Goal: Information Seeking & Learning: Learn about a topic

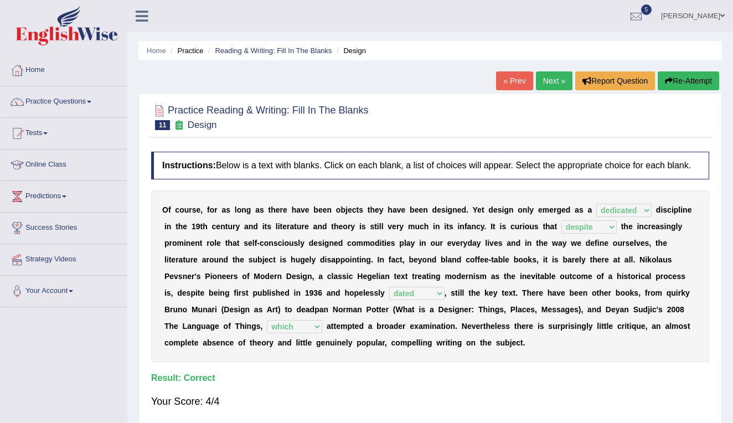
select select "dedicated"
select select "despite"
select select "dated"
select select "which"
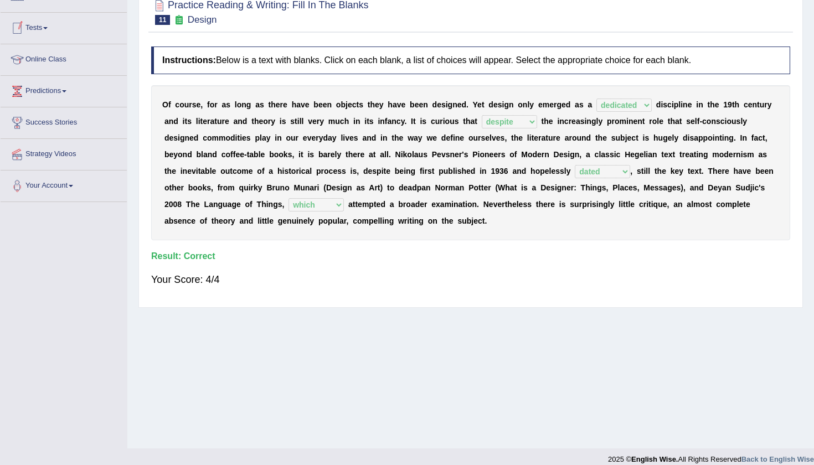
click at [48, 28] on span at bounding box center [45, 28] width 4 height 2
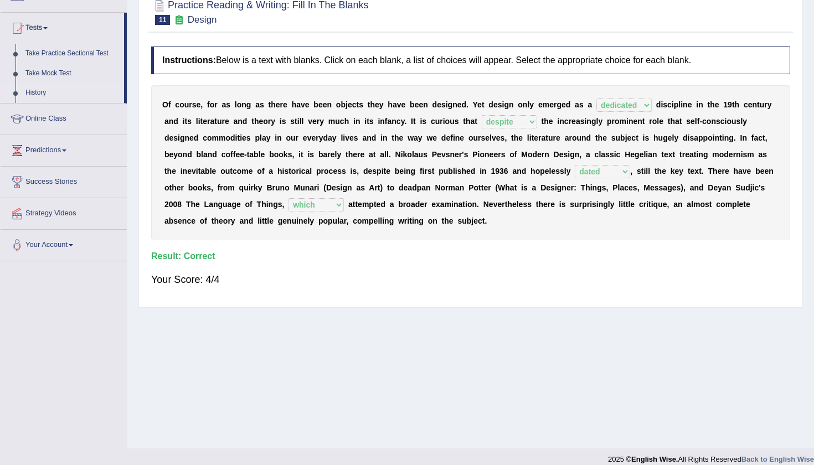
click at [40, 91] on link "History" at bounding box center [72, 93] width 104 height 20
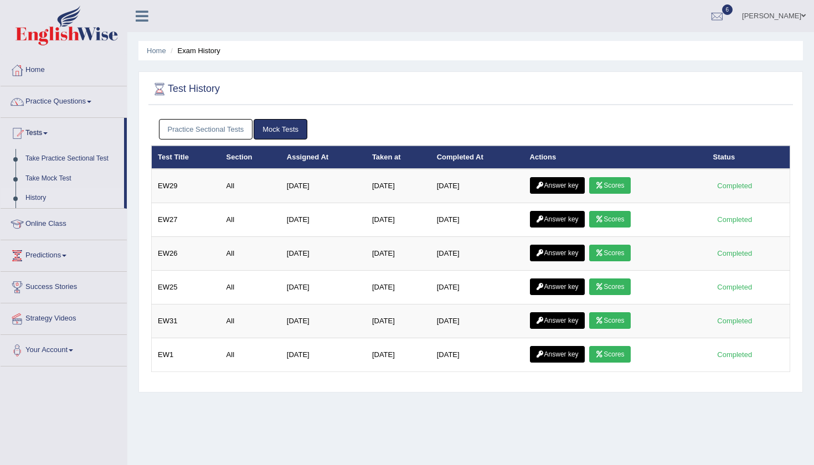
click at [201, 136] on link "Practice Sectional Tests" at bounding box center [206, 129] width 94 height 20
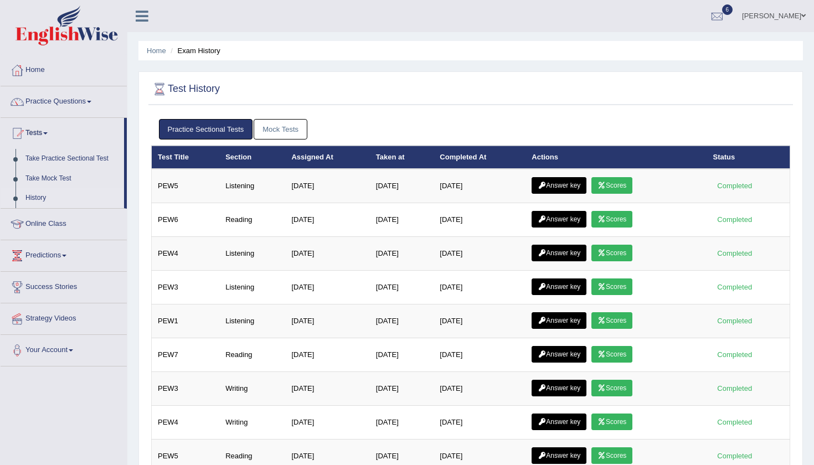
click at [812, 353] on div "Home Exam History Test History Practice Sectional Tests Mock Tests Test Title S…" at bounding box center [470, 359] width 687 height 719
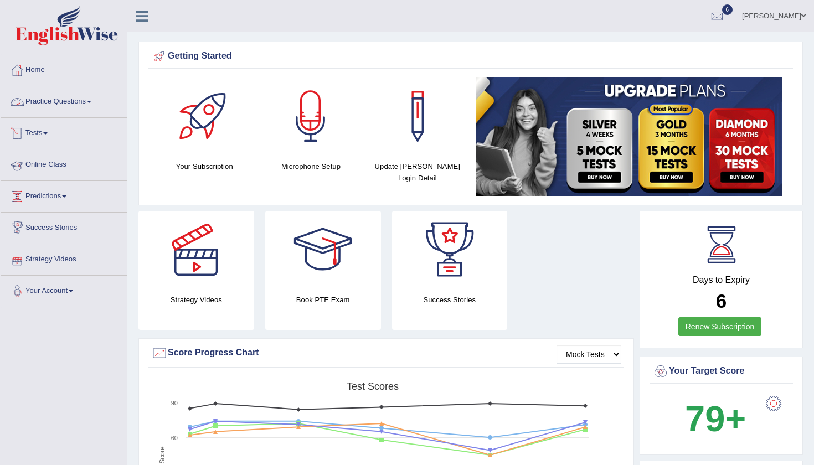
click at [87, 102] on link "Practice Questions" at bounding box center [64, 100] width 126 height 28
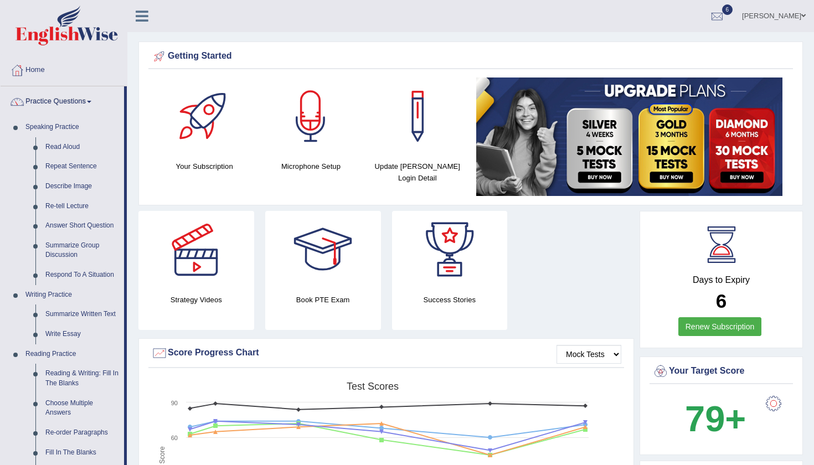
click at [135, 284] on div "Strategy Videos" at bounding box center [196, 270] width 127 height 119
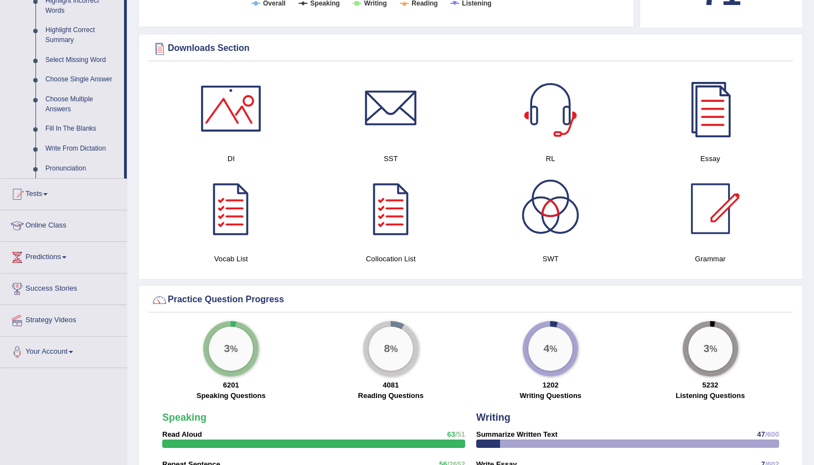
scroll to position [531, 0]
click at [39, 195] on link "Tests" at bounding box center [64, 192] width 126 height 28
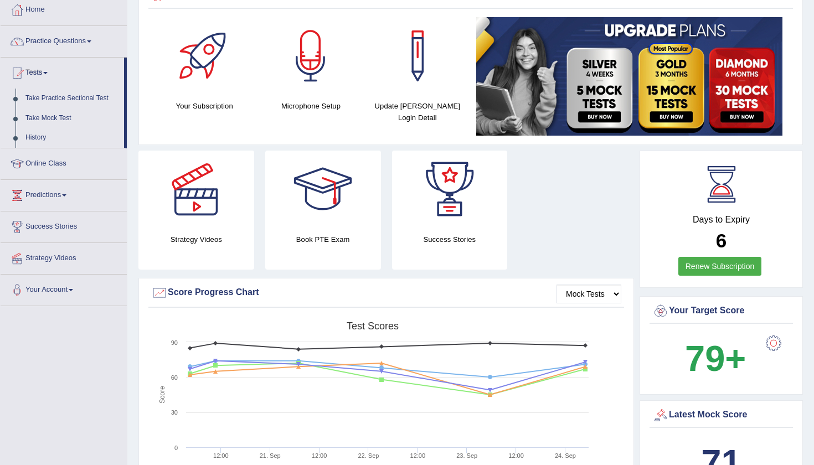
scroll to position [56, 0]
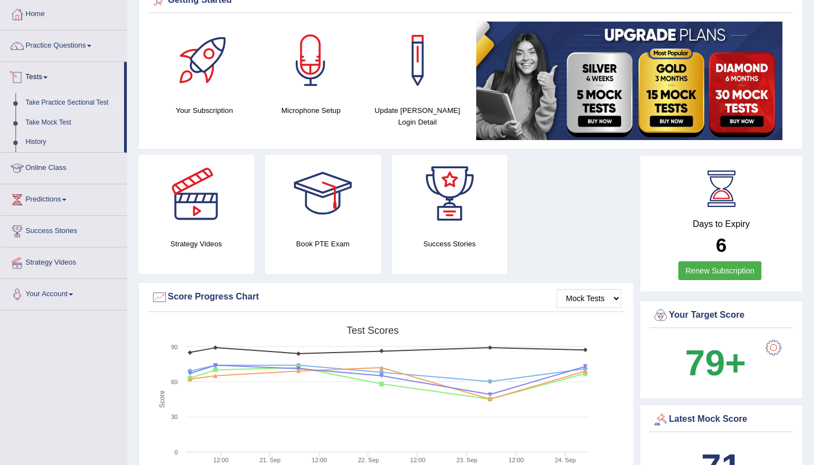
click at [50, 100] on link "Take Practice Sectional Test" at bounding box center [72, 103] width 104 height 20
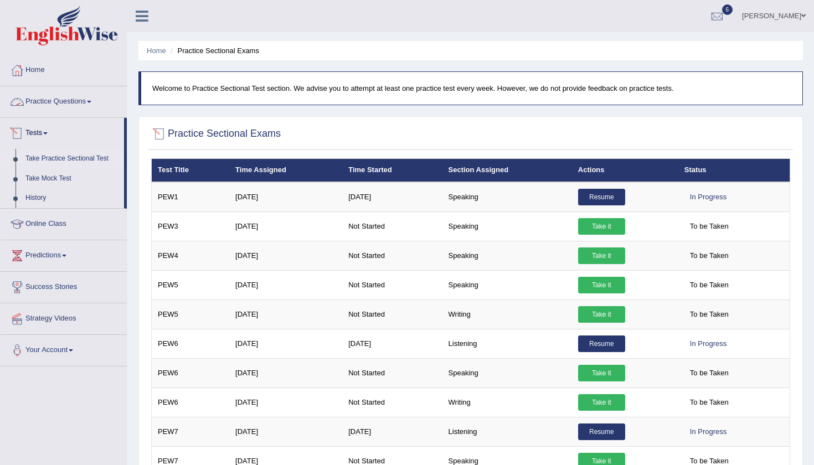
click at [83, 100] on link "Practice Questions" at bounding box center [64, 100] width 126 height 28
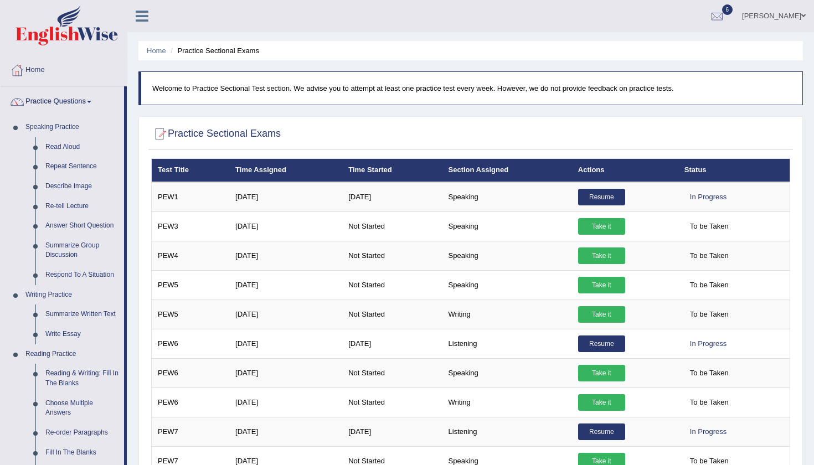
click at [129, 245] on div "Home Practice Sectional Exams Welcome to Practice Sectional Test section. We ad…" at bounding box center [470, 277] width 687 height 554
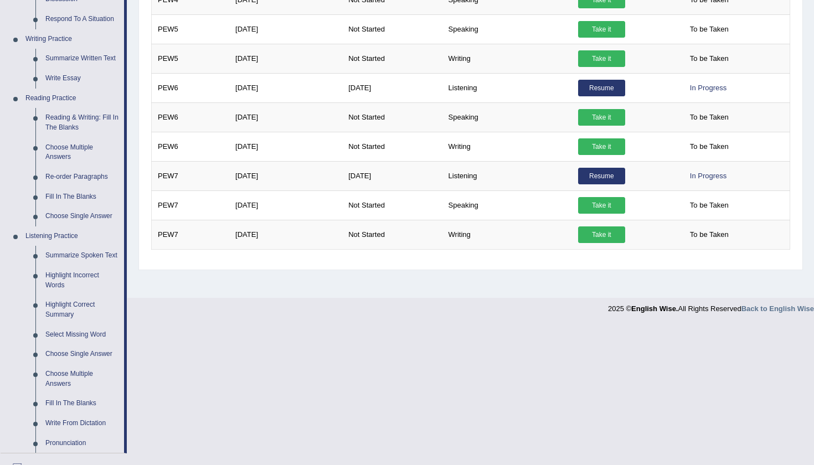
scroll to position [256, 0]
click at [60, 173] on link "Re-order Paragraphs" at bounding box center [82, 177] width 84 height 20
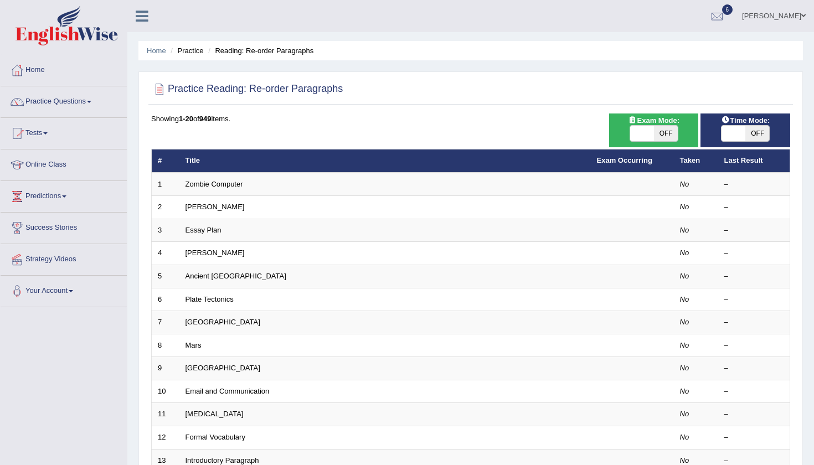
click at [670, 134] on span "OFF" at bounding box center [666, 134] width 24 height 16
checkbox input "true"
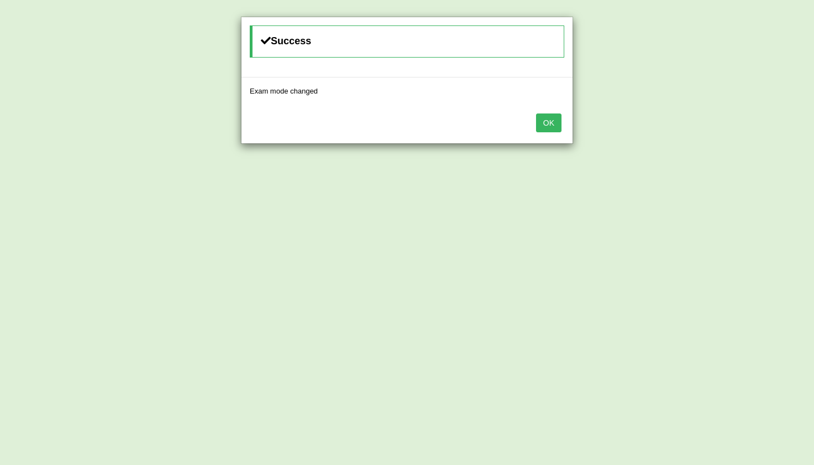
click at [552, 125] on button "OK" at bounding box center [548, 123] width 25 height 19
click at [550, 117] on button "OK" at bounding box center [548, 123] width 25 height 19
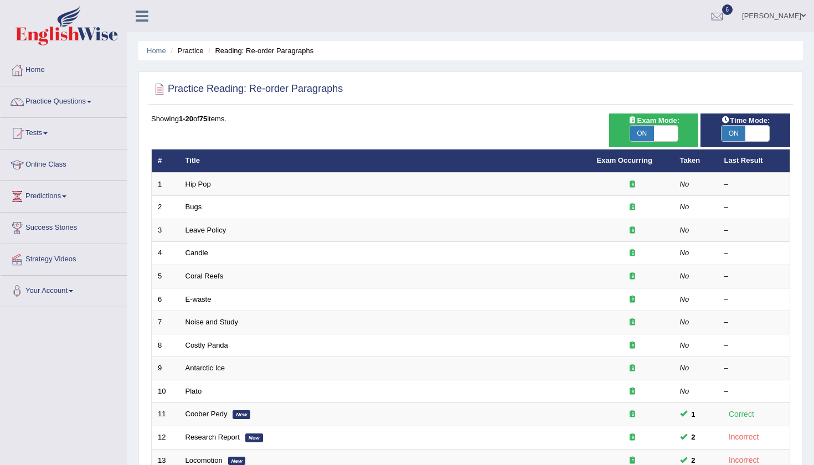
click at [536, 86] on div at bounding box center [470, 89] width 639 height 23
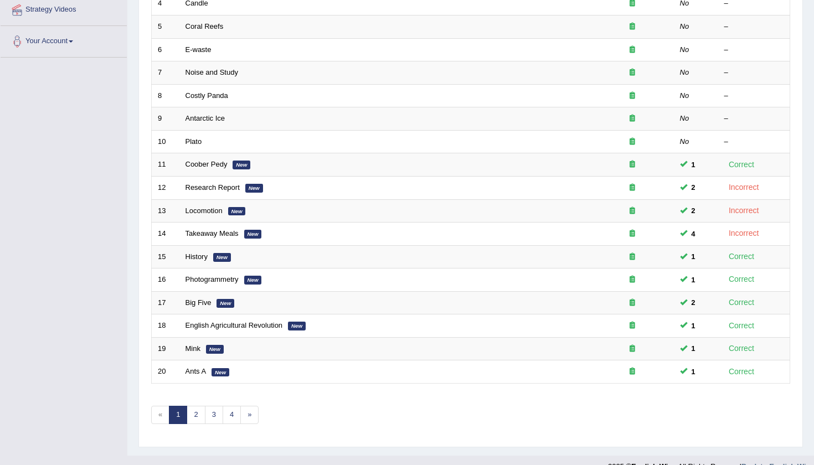
scroll to position [251, 0]
click at [201, 405] on link "2" at bounding box center [196, 414] width 18 height 18
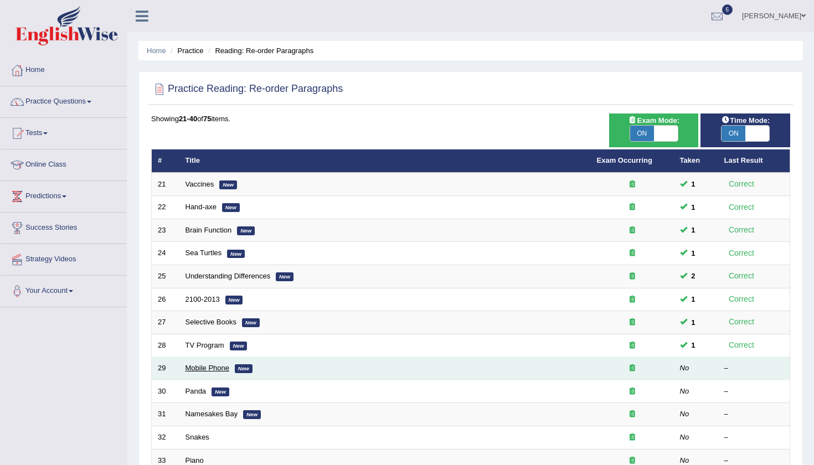
click at [213, 367] on link "Mobile Phone" at bounding box center [208, 368] width 44 height 8
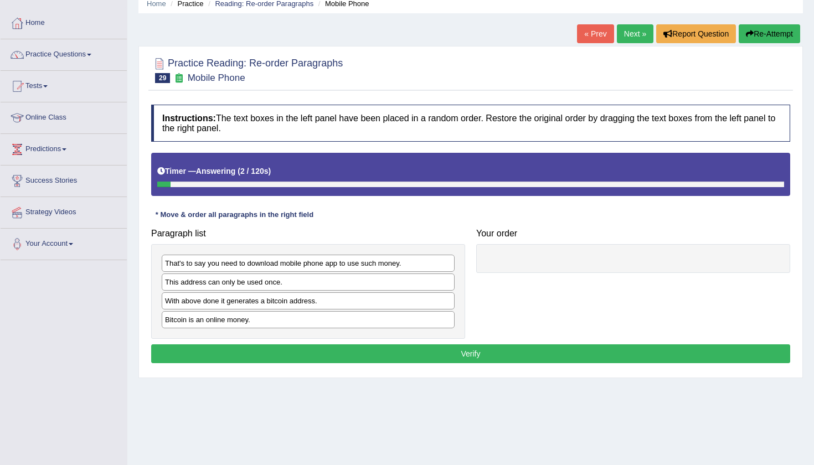
scroll to position [52, 0]
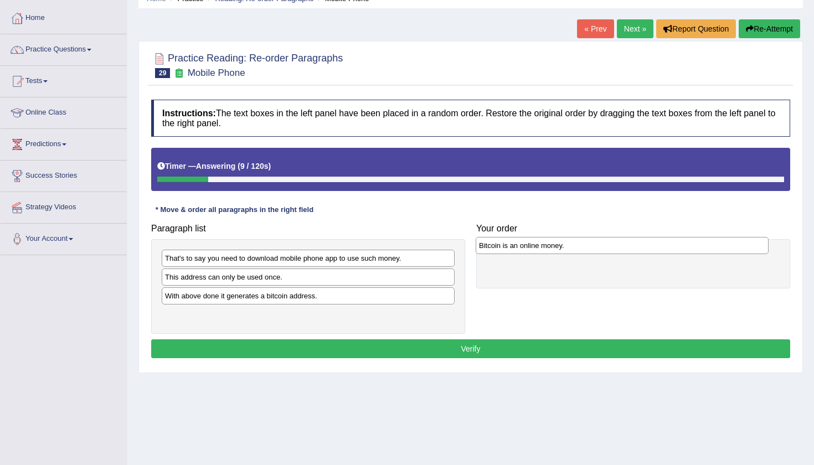
drag, startPoint x: 223, startPoint y: 319, endPoint x: 537, endPoint y: 250, distance: 321.4
click at [537, 250] on div "Bitcoin is an online money." at bounding box center [622, 245] width 293 height 17
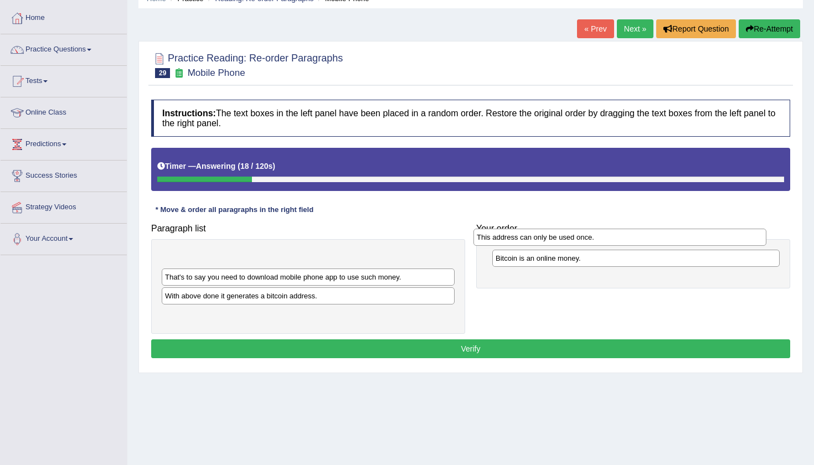
drag, startPoint x: 301, startPoint y: 275, endPoint x: 614, endPoint y: 232, distance: 316.3
click at [614, 234] on div "This address can only be used once." at bounding box center [619, 237] width 293 height 17
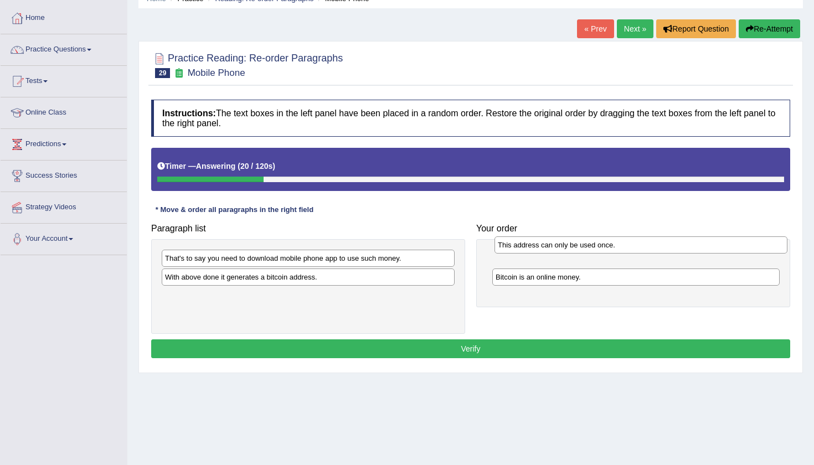
drag, startPoint x: 266, startPoint y: 260, endPoint x: 599, endPoint y: 248, distance: 333.1
click at [599, 248] on div "This address can only be used once." at bounding box center [641, 244] width 293 height 17
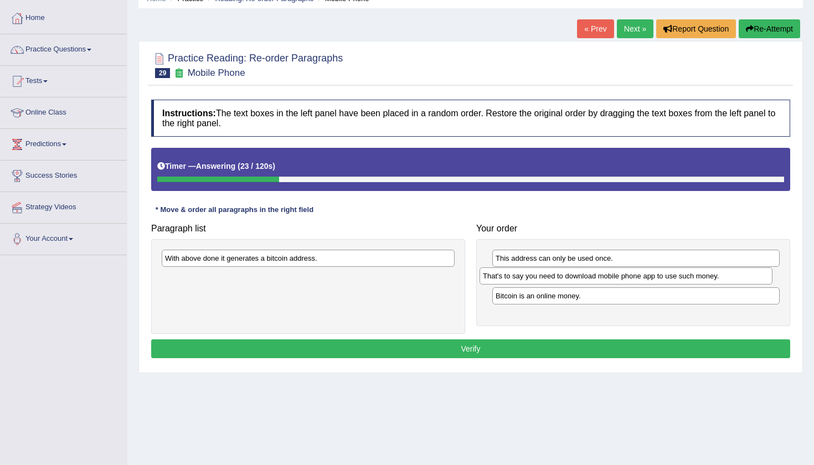
drag, startPoint x: 284, startPoint y: 259, endPoint x: 602, endPoint y: 277, distance: 318.4
click at [602, 277] on div "That's to say you need to download mobile phone app to use such money." at bounding box center [626, 275] width 293 height 17
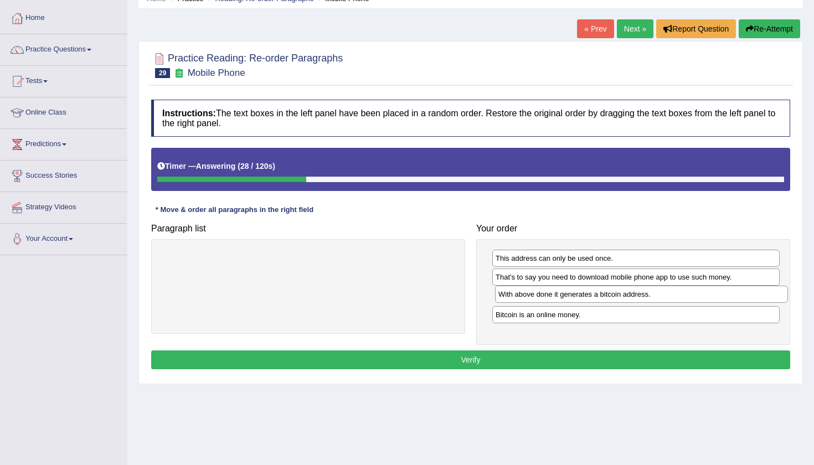
drag, startPoint x: 301, startPoint y: 259, endPoint x: 635, endPoint y: 296, distance: 335.4
click at [635, 296] on div "With above done it generates a bitcoin address." at bounding box center [641, 294] width 293 height 17
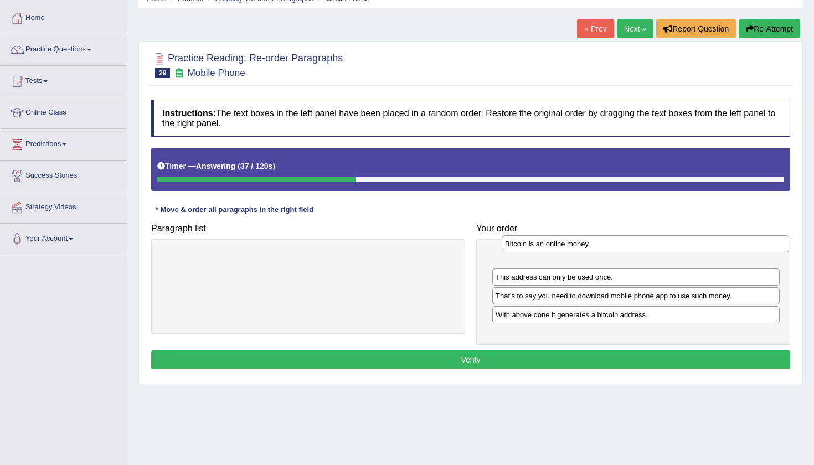
drag, startPoint x: 531, startPoint y: 317, endPoint x: 536, endPoint y: 250, distance: 67.2
click at [536, 250] on div "Bitcoin is an online money." at bounding box center [645, 243] width 287 height 17
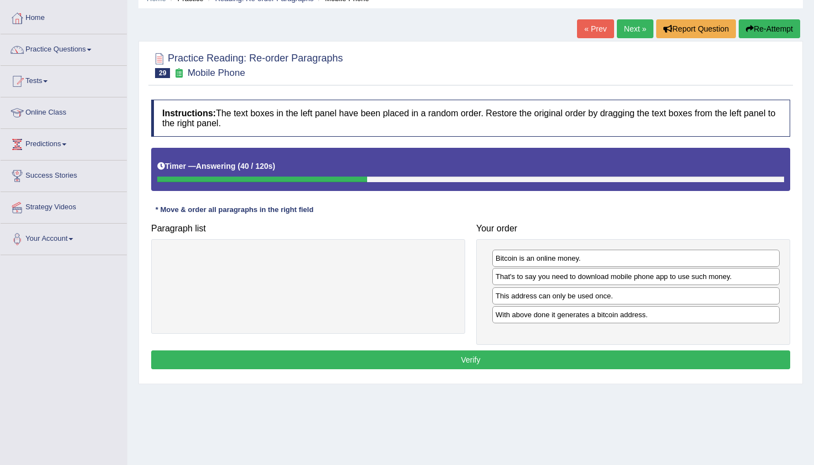
drag, startPoint x: 542, startPoint y: 300, endPoint x: 542, endPoint y: 280, distance: 19.4
click at [542, 280] on div "That's to say you need to download mobile phone app to use such money." at bounding box center [635, 276] width 287 height 17
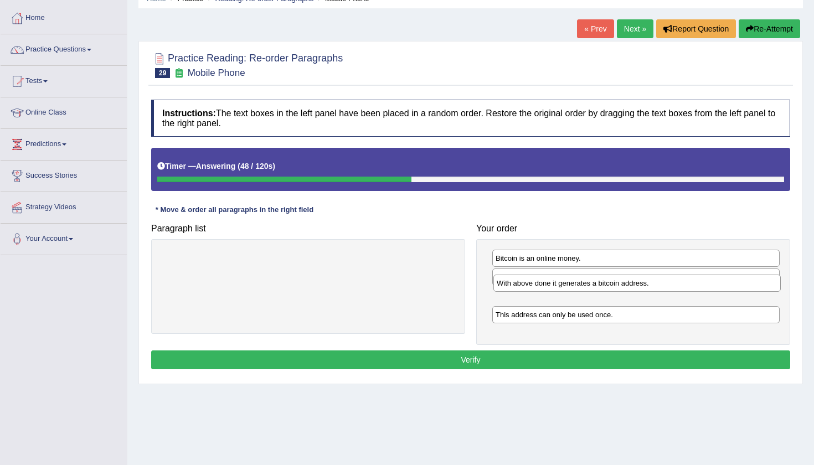
drag, startPoint x: 540, startPoint y: 321, endPoint x: 539, endPoint y: 297, distance: 23.8
click at [540, 292] on div "With above done it generates a bitcoin address." at bounding box center [636, 283] width 287 height 17
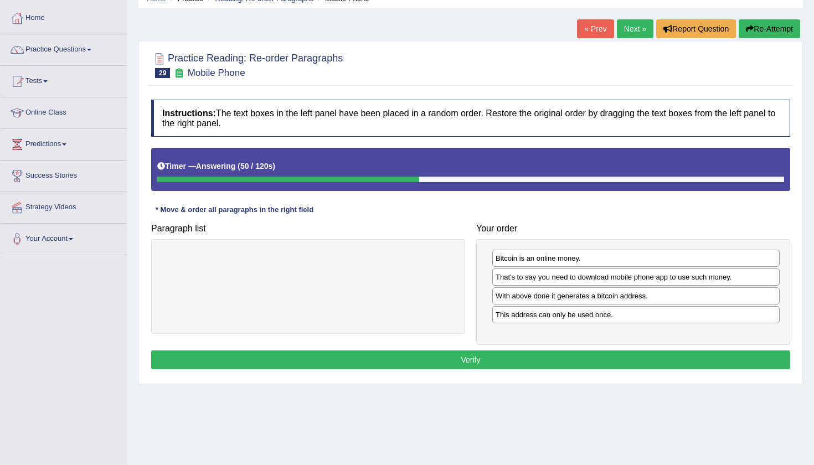
click at [440, 357] on button "Verify" at bounding box center [470, 360] width 639 height 19
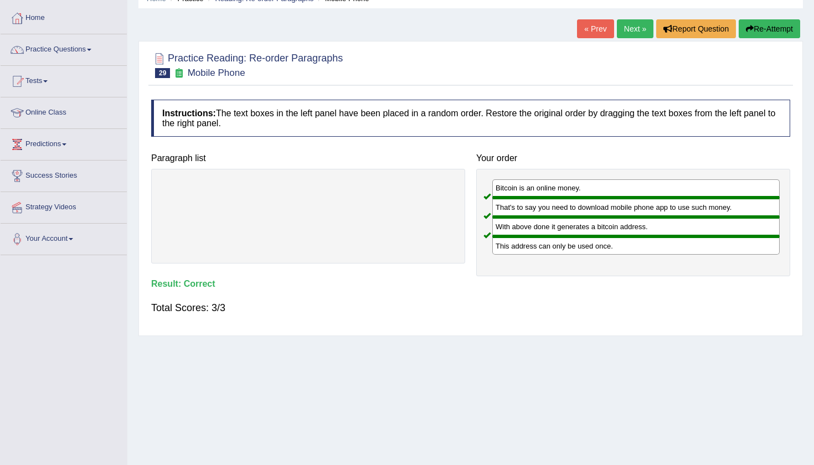
click at [629, 27] on link "Next »" at bounding box center [635, 28] width 37 height 19
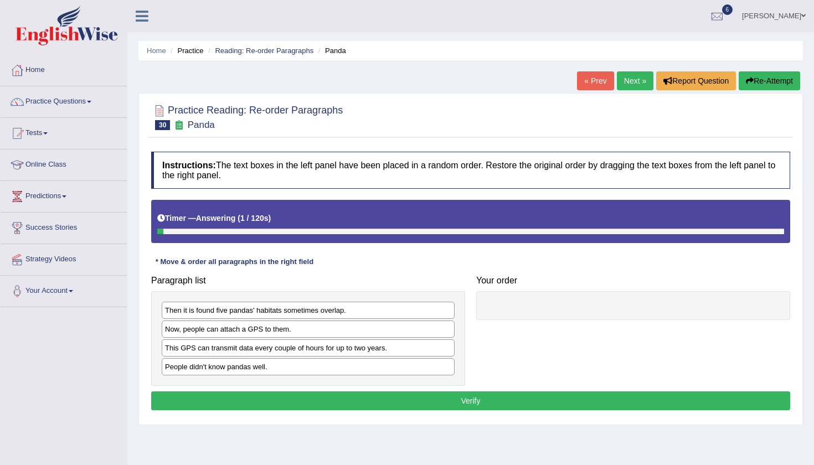
click at [428, 112] on div at bounding box center [470, 117] width 639 height 34
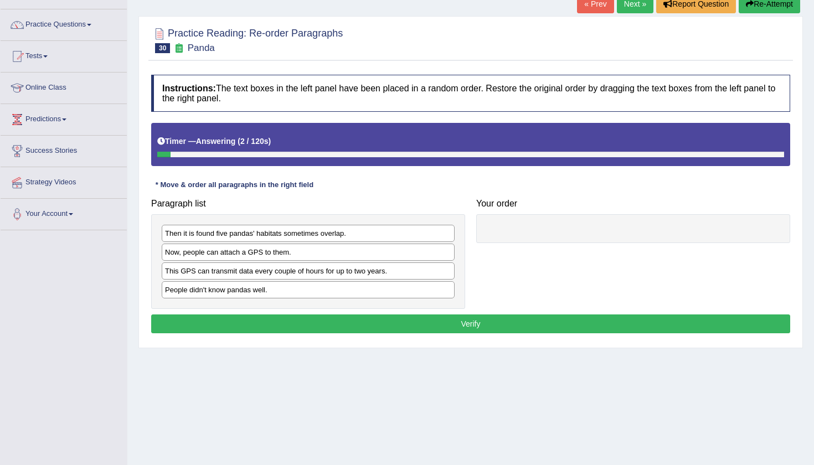
scroll to position [78, 0]
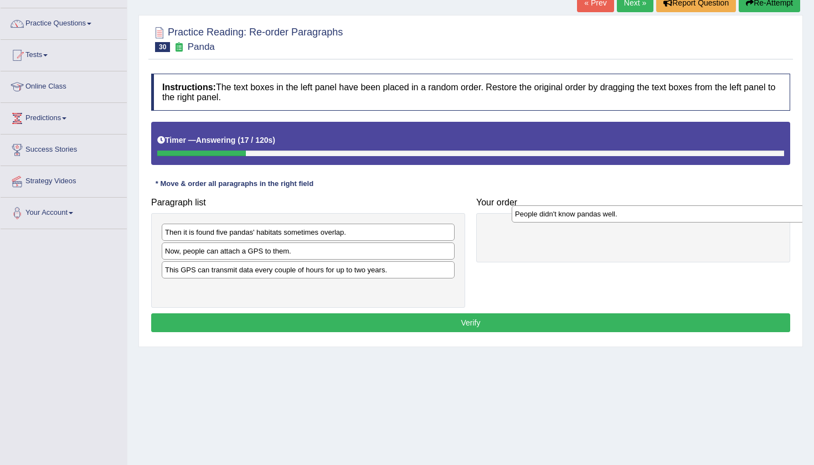
drag, startPoint x: 227, startPoint y: 290, endPoint x: 577, endPoint y: 216, distance: 357.8
click at [577, 216] on div "People didn't know pandas well." at bounding box center [658, 213] width 293 height 17
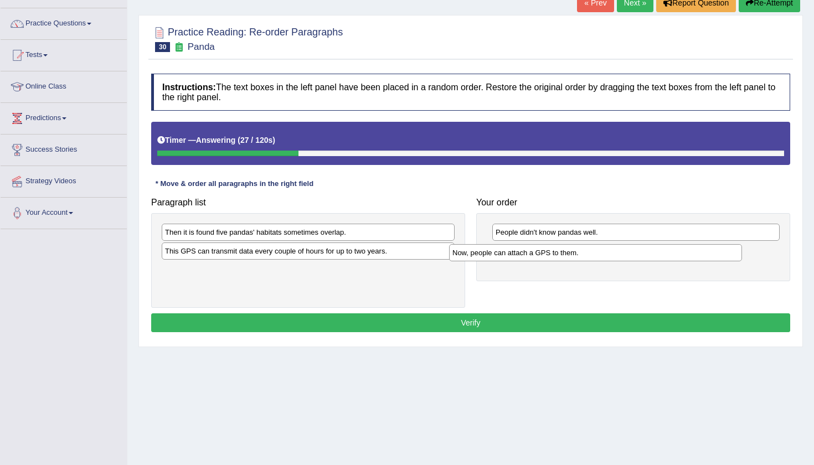
drag, startPoint x: 325, startPoint y: 255, endPoint x: 614, endPoint y: 258, distance: 289.6
click at [614, 258] on div "Now, people can attach a GPS to them." at bounding box center [595, 252] width 293 height 17
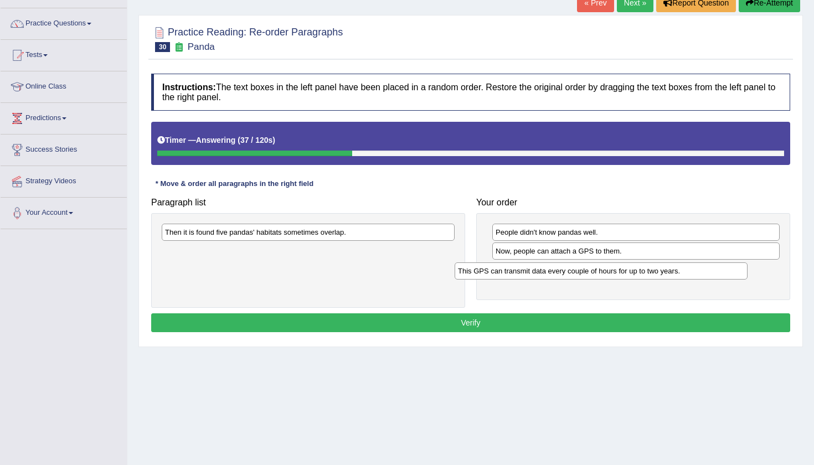
drag, startPoint x: 352, startPoint y: 253, endPoint x: 645, endPoint y: 273, distance: 293.7
click at [645, 273] on div "This GPS can transmit data every couple of hours for up to two years." at bounding box center [601, 270] width 293 height 17
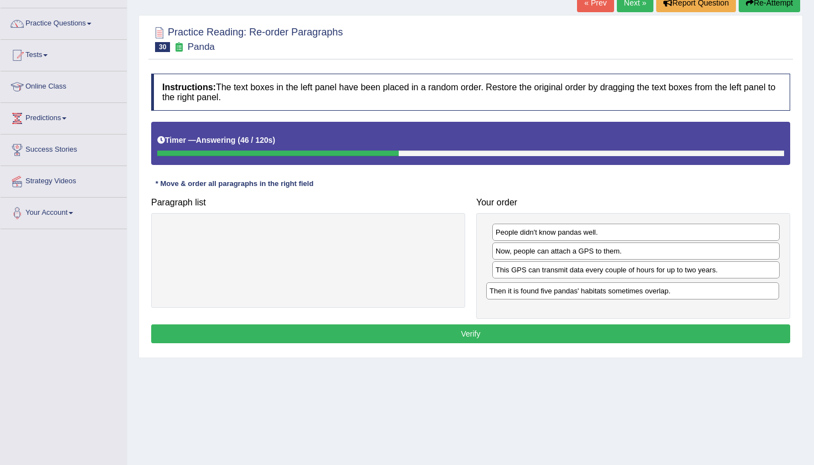
drag, startPoint x: 260, startPoint y: 233, endPoint x: 585, endPoint y: 292, distance: 331.0
click at [585, 292] on div "Then it is found five pandas' habitats sometimes overlap." at bounding box center [632, 290] width 293 height 17
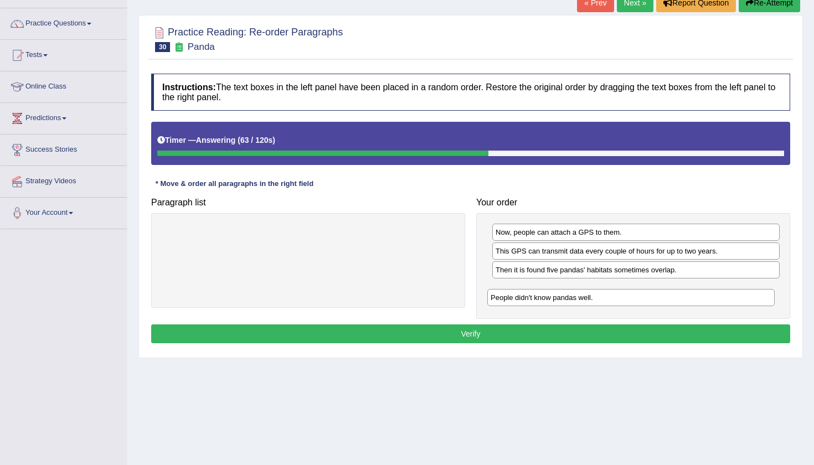
drag, startPoint x: 565, startPoint y: 233, endPoint x: 560, endPoint y: 300, distance: 66.6
click at [560, 300] on div "People didn't know pandas well." at bounding box center [630, 297] width 287 height 17
click at [478, 337] on button "Verify" at bounding box center [470, 334] width 639 height 19
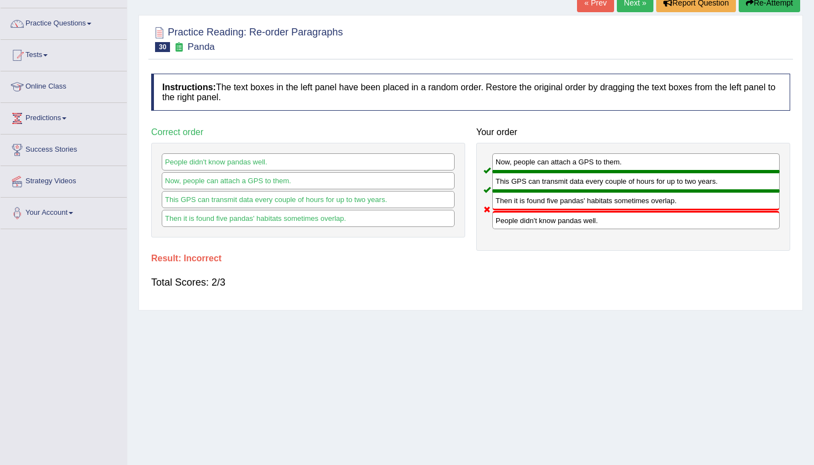
click at [622, 4] on link "Next »" at bounding box center [635, 2] width 37 height 19
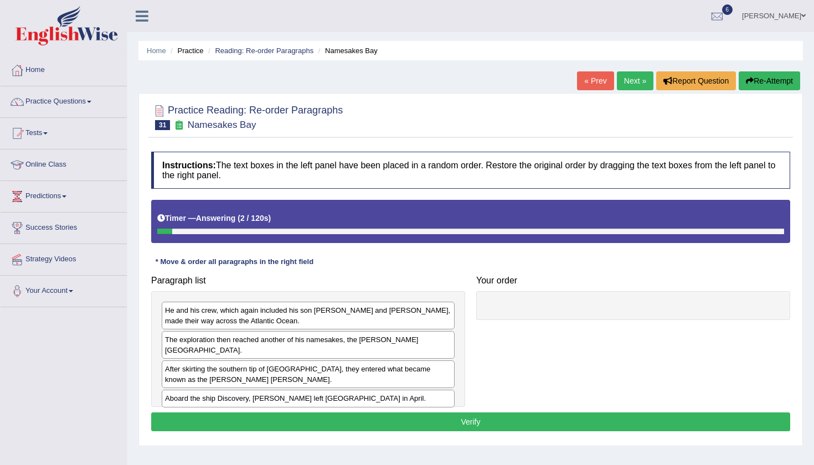
click at [460, 75] on div "Home Practice Reading: Re-order Paragraphs Namesakes Bay « Prev Next » Report Q…" at bounding box center [470, 277] width 687 height 554
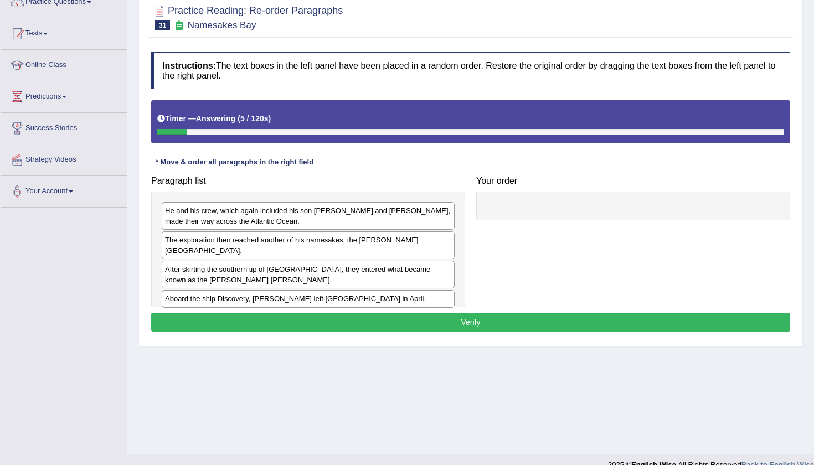
scroll to position [111, 0]
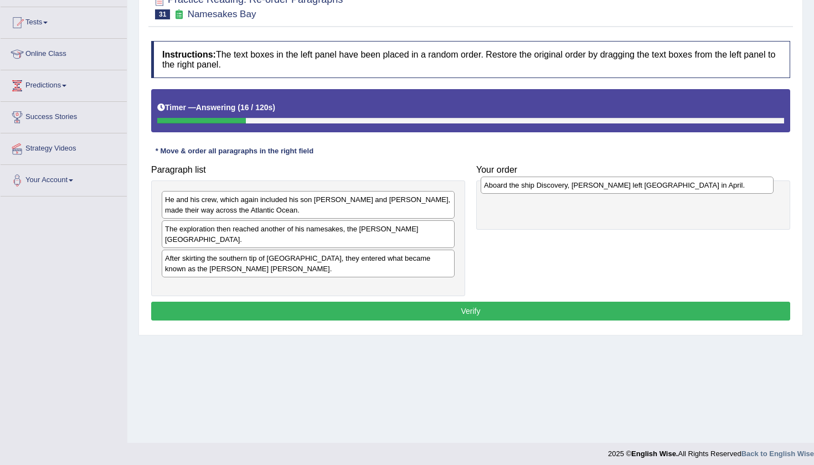
drag, startPoint x: 290, startPoint y: 281, endPoint x: 609, endPoint y: 188, distance: 331.9
click at [609, 188] on div "Aboard the ship Discovery, [PERSON_NAME] left [GEOGRAPHIC_DATA] in April." at bounding box center [627, 185] width 293 height 17
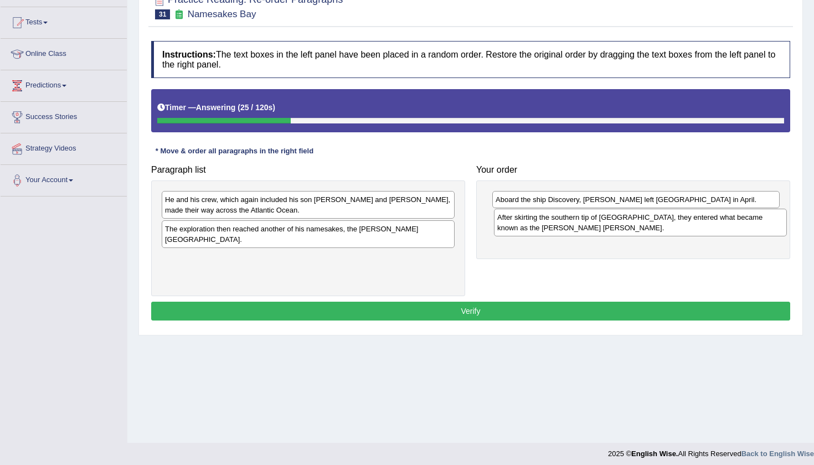
drag, startPoint x: 324, startPoint y: 256, endPoint x: 656, endPoint y: 225, distance: 333.7
click at [656, 226] on div "After skirting the southern tip of [GEOGRAPHIC_DATA], they entered what became …" at bounding box center [640, 223] width 293 height 28
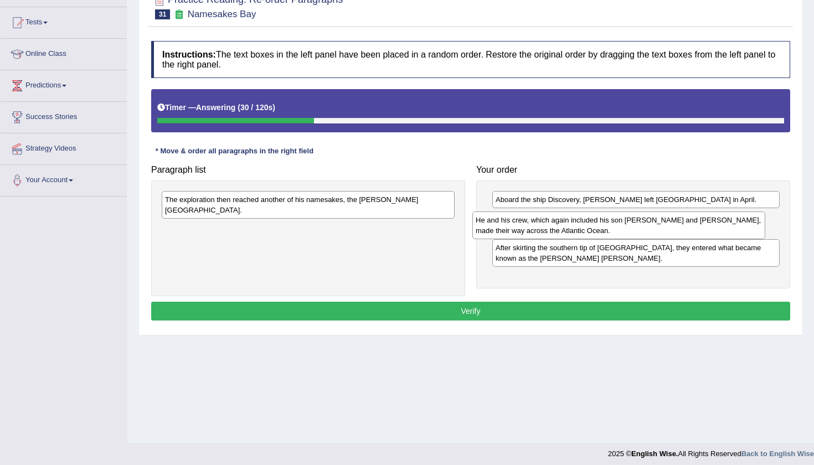
drag, startPoint x: 361, startPoint y: 201, endPoint x: 671, endPoint y: 222, distance: 311.4
click at [671, 222] on div "He and his crew, which again included his son John and Robert Juet, made their …" at bounding box center [618, 226] width 293 height 28
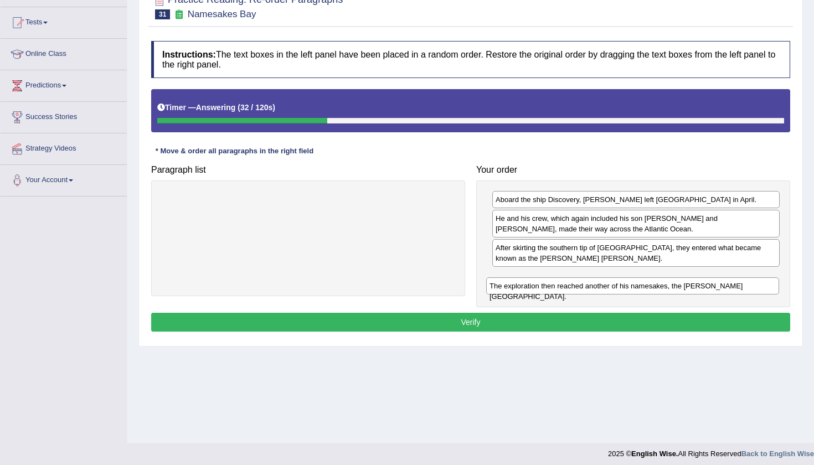
drag, startPoint x: 251, startPoint y: 196, endPoint x: 576, endPoint y: 282, distance: 335.7
click at [576, 282] on div "The exploration then reached another of his namesakes, the Hudson Bay." at bounding box center [632, 285] width 293 height 17
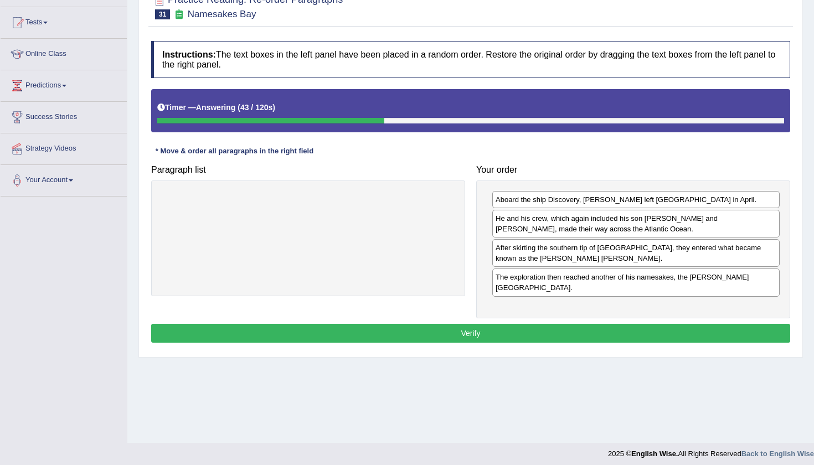
click at [439, 326] on button "Verify" at bounding box center [470, 333] width 639 height 19
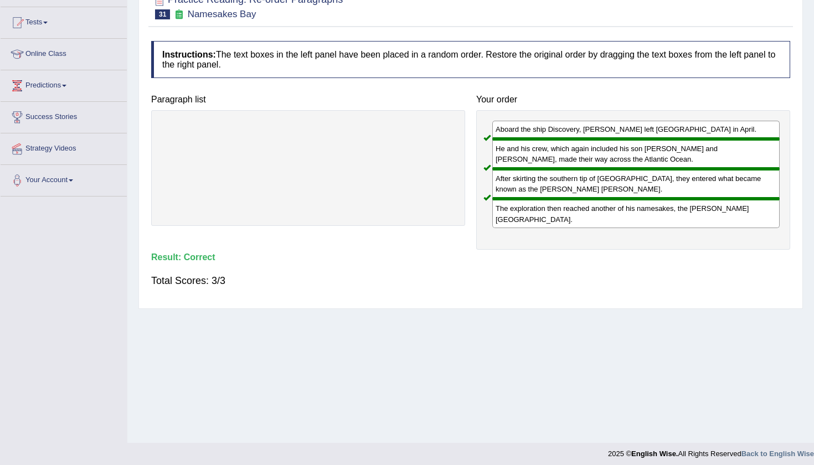
click at [806, 30] on div "Home Practice Reading: Re-order Paragraphs Namesakes Bay « Prev Next » Report Q…" at bounding box center [470, 166] width 687 height 554
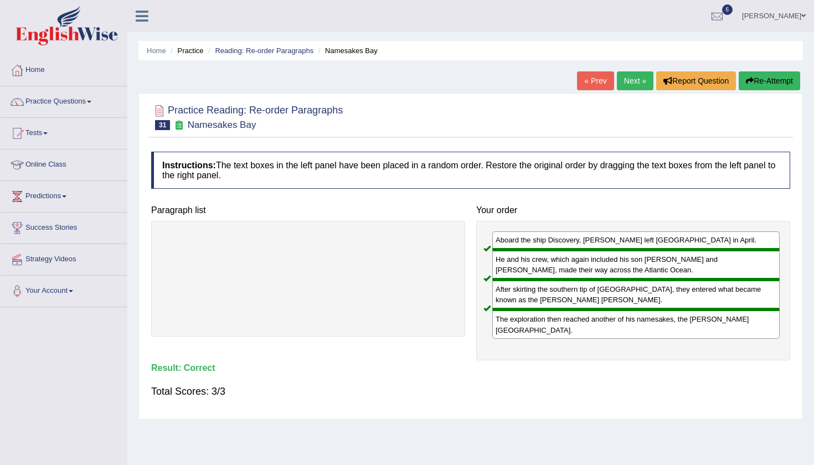
scroll to position [0, 0]
click at [628, 80] on link "Next »" at bounding box center [635, 80] width 37 height 19
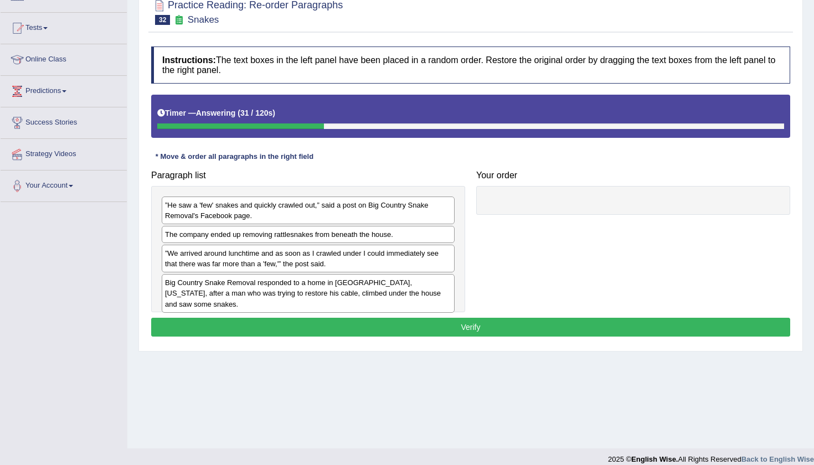
scroll to position [101, 0]
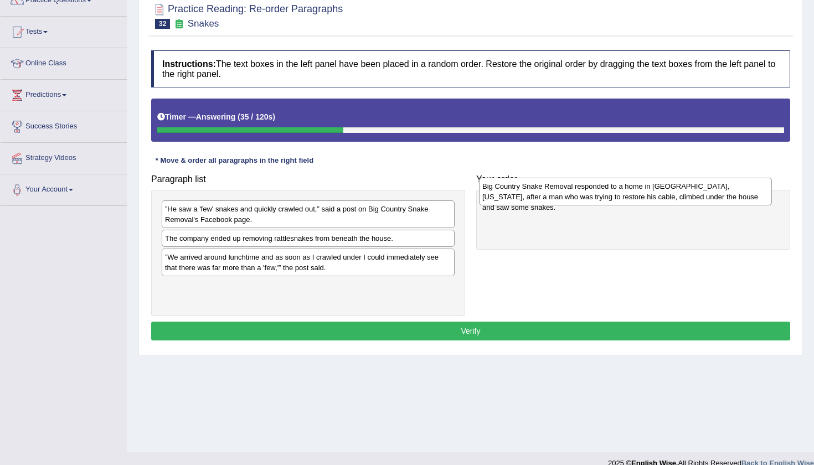
drag, startPoint x: 350, startPoint y: 292, endPoint x: 668, endPoint y: 193, distance: 333.0
click at [668, 193] on div "Big Country Snake Removal responded to a home in [GEOGRAPHIC_DATA], [US_STATE],…" at bounding box center [625, 192] width 293 height 28
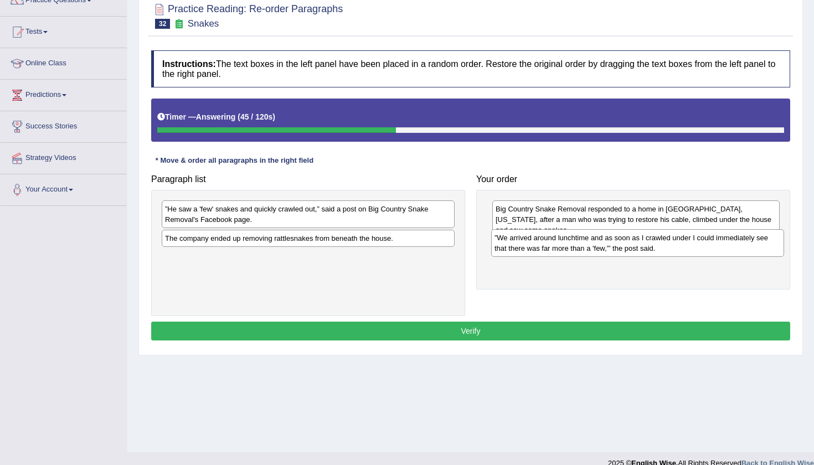
drag, startPoint x: 364, startPoint y: 265, endPoint x: 693, endPoint y: 245, distance: 330.1
click at [693, 245] on div "”We arrived around lunchtime and as soon as I crawled under I could immediately…" at bounding box center [637, 243] width 293 height 28
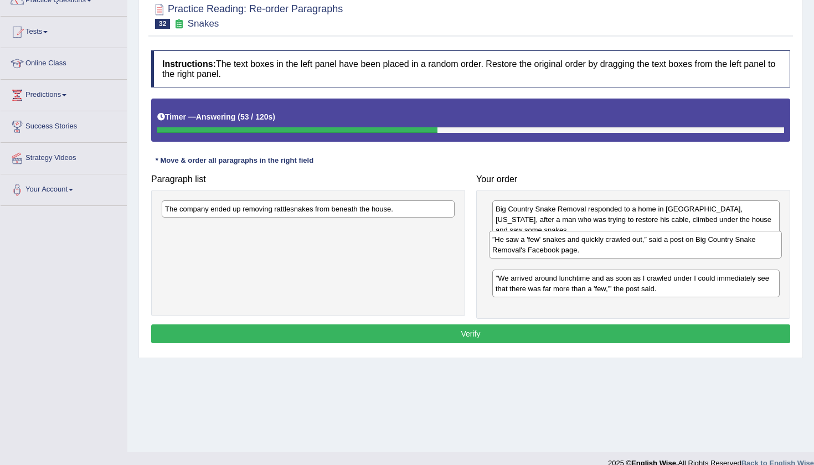
drag, startPoint x: 286, startPoint y: 215, endPoint x: 614, endPoint y: 246, distance: 329.3
click at [614, 246] on div "”He saw a 'few' snakes and quickly crawled out,” said a post on Big Country Sna…" at bounding box center [635, 245] width 293 height 28
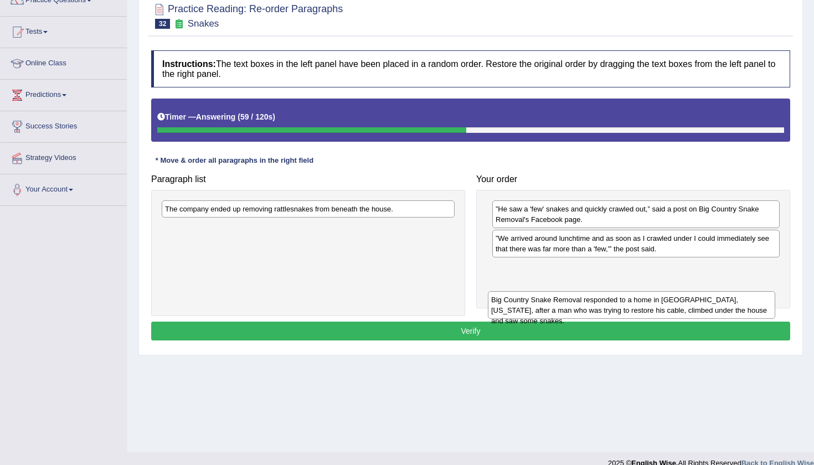
drag, startPoint x: 607, startPoint y: 214, endPoint x: 603, endPoint y: 305, distance: 90.9
click at [603, 305] on div "Big Country Snake Removal responded to a home in [GEOGRAPHIC_DATA], [US_STATE],…" at bounding box center [631, 305] width 287 height 28
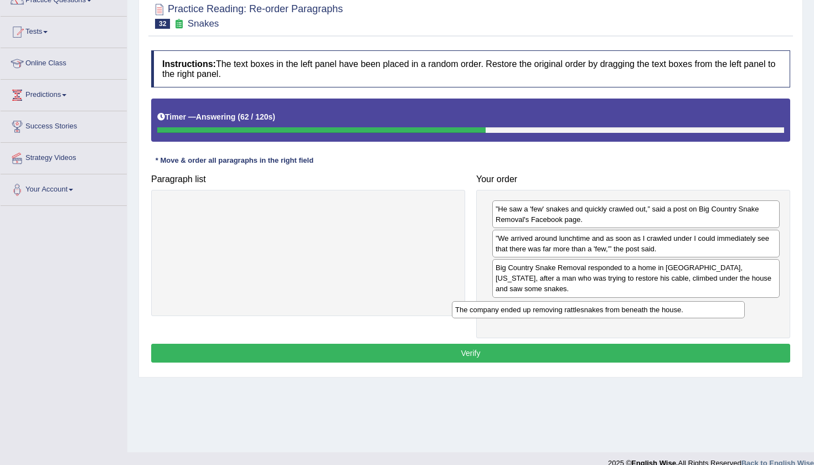
drag, startPoint x: 339, startPoint y: 204, endPoint x: 637, endPoint y: 303, distance: 313.8
click at [637, 303] on div "The company ended up removing rattlesnakes from beneath the house." at bounding box center [598, 309] width 293 height 17
click at [582, 348] on button "Verify" at bounding box center [470, 353] width 639 height 19
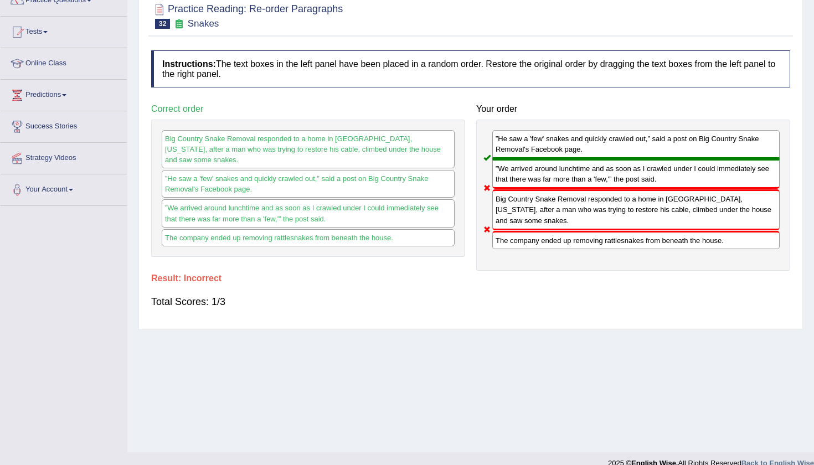
click at [787, 177] on div "”He saw a 'few' snakes and quickly crawled out,” said a post on Big Country Sna…" at bounding box center [633, 195] width 314 height 151
click at [804, 47] on div "Home Practice Reading: Re-order Paragraphs Snakes « Prev Next » Report Question…" at bounding box center [470, 176] width 687 height 554
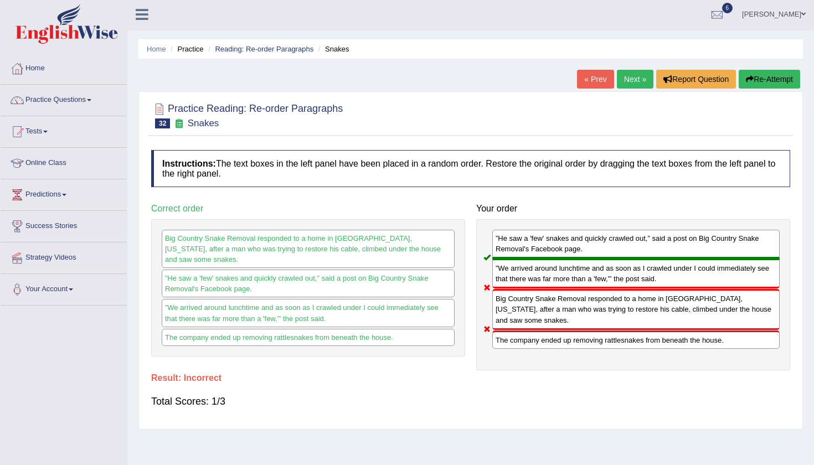
scroll to position [-1, 0]
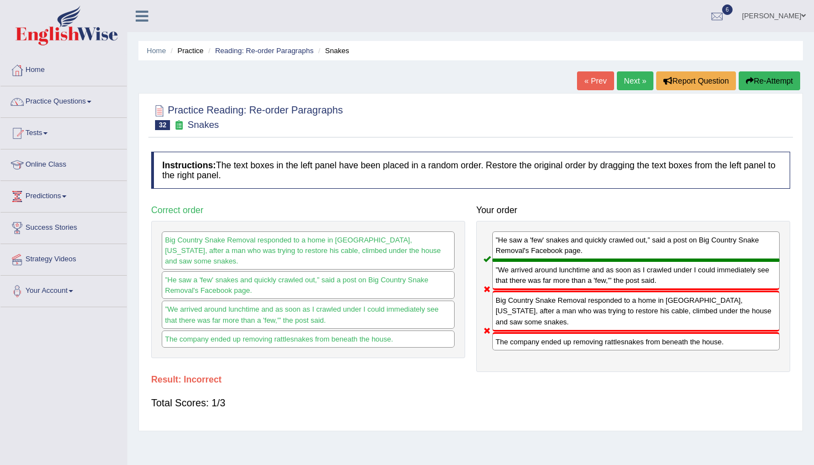
click at [763, 76] on button "Re-Attempt" at bounding box center [769, 80] width 61 height 19
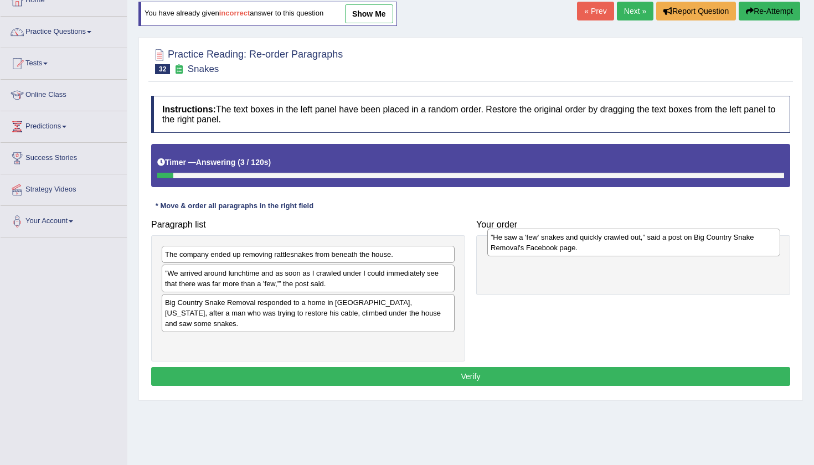
drag, startPoint x: 337, startPoint y: 257, endPoint x: 650, endPoint y: 243, distance: 313.2
click at [650, 243] on div "”He saw a 'few' snakes and quickly crawled out,” said a post on Big Country Sna…" at bounding box center [633, 243] width 293 height 28
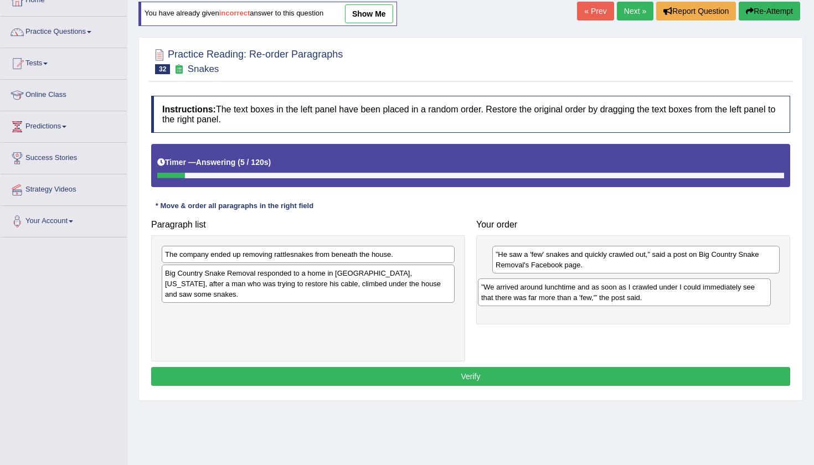
drag, startPoint x: 424, startPoint y: 277, endPoint x: 740, endPoint y: 292, distance: 316.5
click at [740, 292] on div "”We arrived around lunchtime and as soon as I crawled under I could immediately…" at bounding box center [624, 293] width 293 height 28
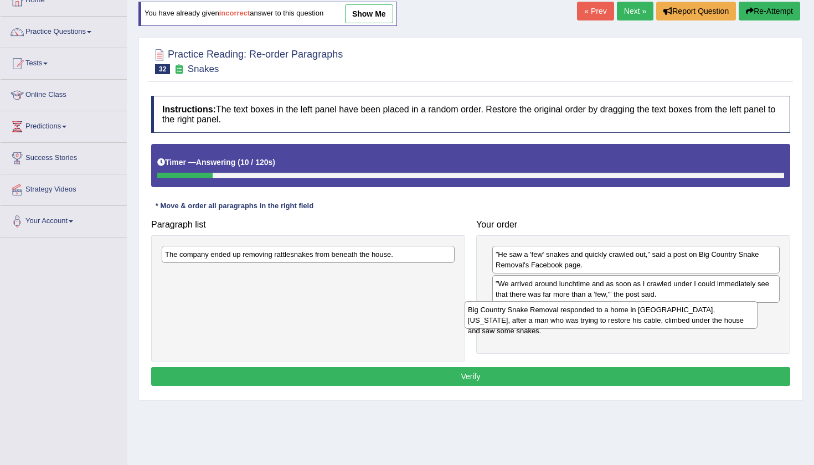
drag, startPoint x: 421, startPoint y: 281, endPoint x: 725, endPoint y: 316, distance: 306.1
click at [725, 317] on div "Big Country Snake Removal responded to a home in [GEOGRAPHIC_DATA], [US_STATE],…" at bounding box center [611, 315] width 293 height 28
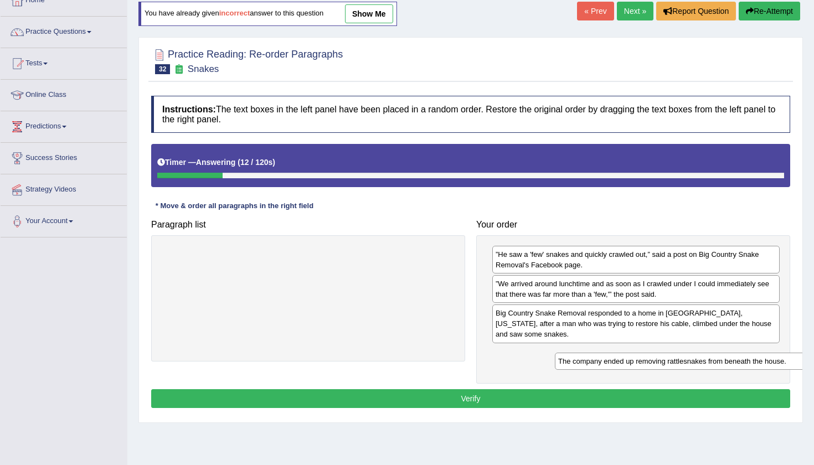
drag, startPoint x: 329, startPoint y: 253, endPoint x: 718, endPoint y: 361, distance: 403.3
click at [719, 361] on div "The company ended up removing rattlesnakes from beneath the house." at bounding box center [701, 361] width 293 height 17
click at [531, 389] on button "Verify" at bounding box center [470, 398] width 639 height 19
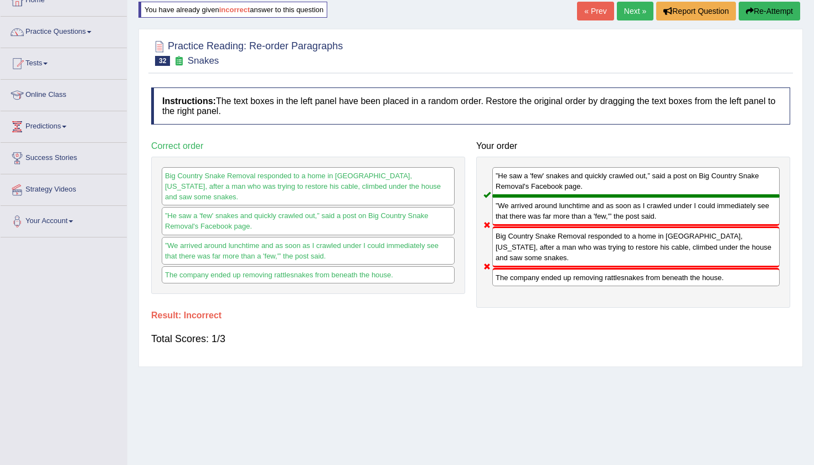
click at [754, 9] on button "Re-Attempt" at bounding box center [769, 11] width 61 height 19
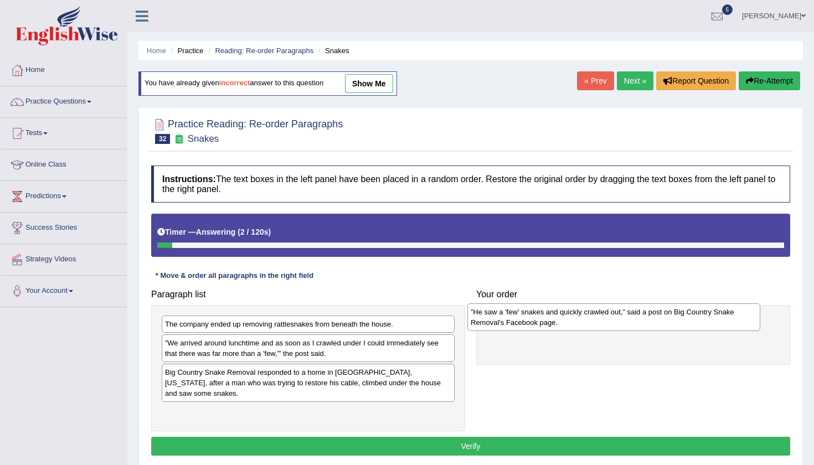
scroll to position [70, 0]
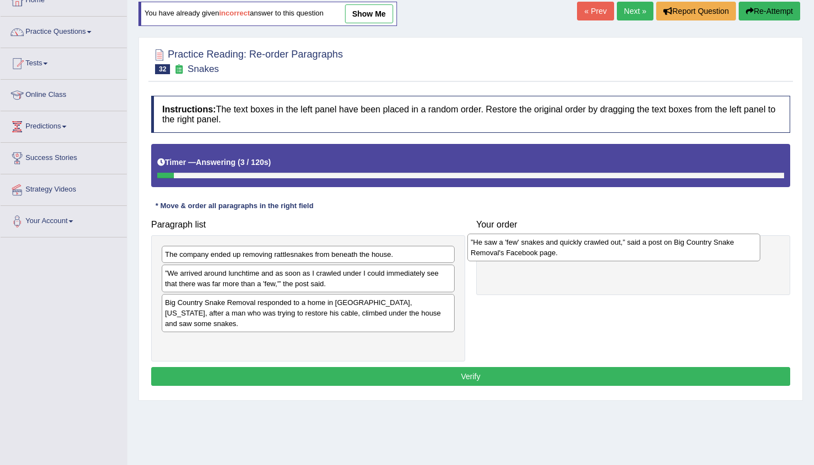
drag, startPoint x: 302, startPoint y: 333, endPoint x: 608, endPoint y: 322, distance: 305.9
click at [608, 322] on div "Paragraph list ”He saw a 'few' snakes and quickly crawled out,” said a post on …" at bounding box center [471, 287] width 650 height 147
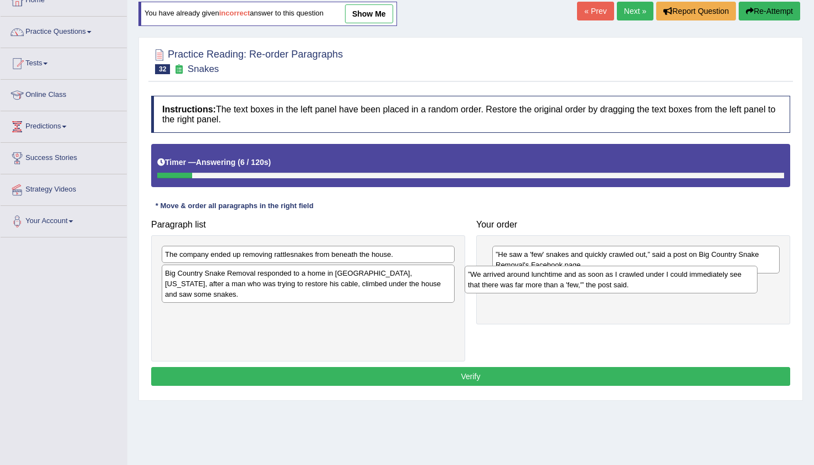
drag, startPoint x: 333, startPoint y: 279, endPoint x: 653, endPoint y: 289, distance: 320.2
click at [653, 289] on div "”We arrived around lunchtime and as soon as I crawled under I could immediately…" at bounding box center [611, 280] width 293 height 28
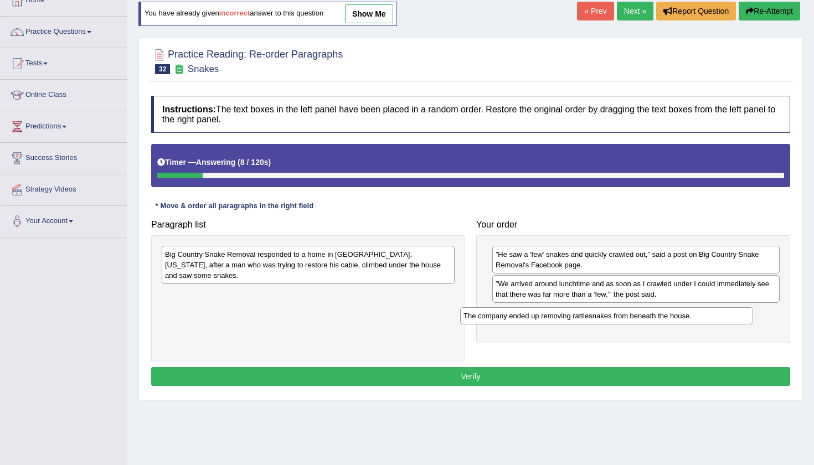
drag, startPoint x: 388, startPoint y: 254, endPoint x: 688, endPoint y: 315, distance: 306.4
click at [688, 315] on div "The company ended up removing rattlesnakes from beneath the house." at bounding box center [606, 315] width 293 height 17
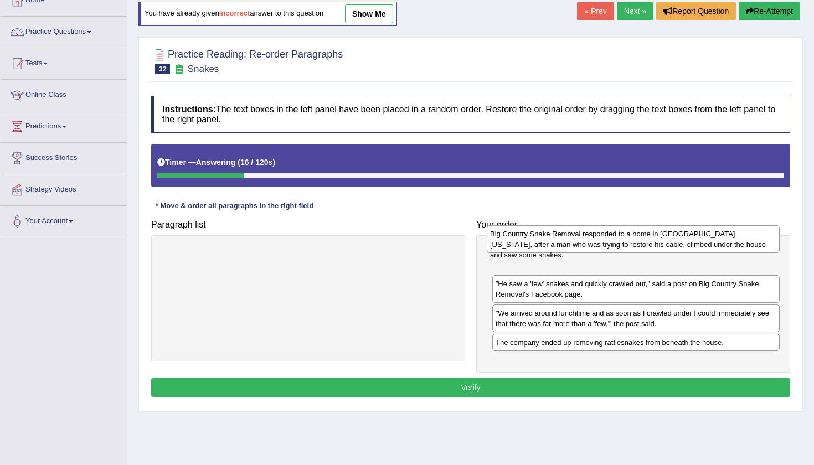
drag, startPoint x: 377, startPoint y: 259, endPoint x: 702, endPoint y: 238, distance: 325.8
click at [702, 238] on div "Big Country Snake Removal responded to a home in Albany, Texas, after a man who…" at bounding box center [633, 239] width 293 height 28
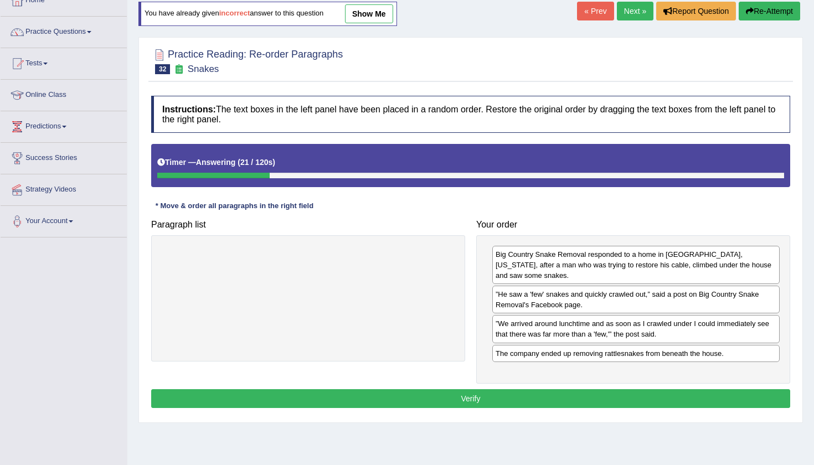
click at [436, 392] on button "Verify" at bounding box center [470, 398] width 639 height 19
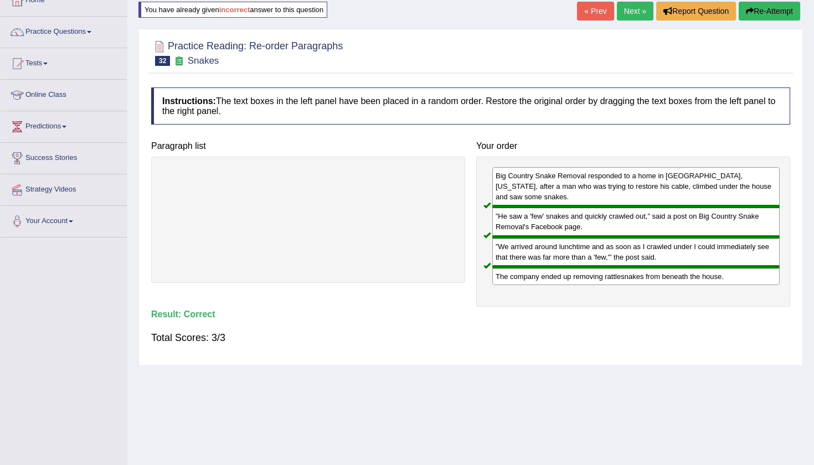
click at [629, 15] on body "Toggle navigation Home Practice Questions Speaking Practice Read Aloud Repeat S…" at bounding box center [407, 162] width 814 height 465
click at [632, 9] on link "Next »" at bounding box center [635, 11] width 37 height 19
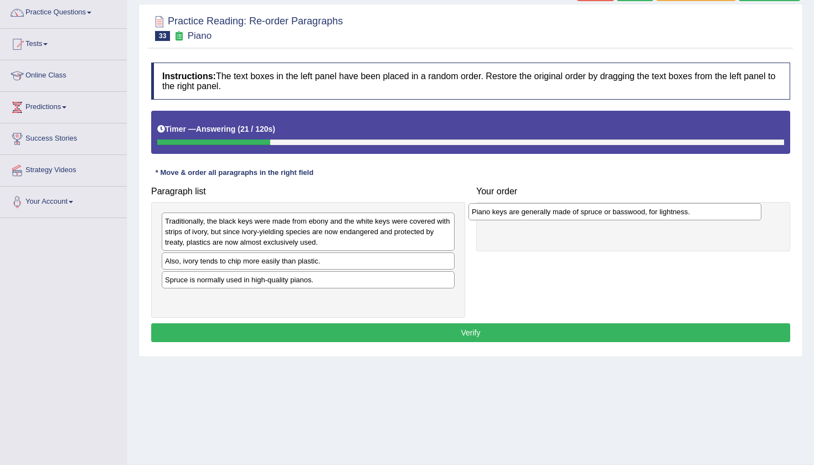
drag, startPoint x: 338, startPoint y: 280, endPoint x: 646, endPoint y: 211, distance: 315.5
click at [646, 212] on div "Piano keys are generally made of spruce or basswood, for lightness." at bounding box center [615, 211] width 293 height 17
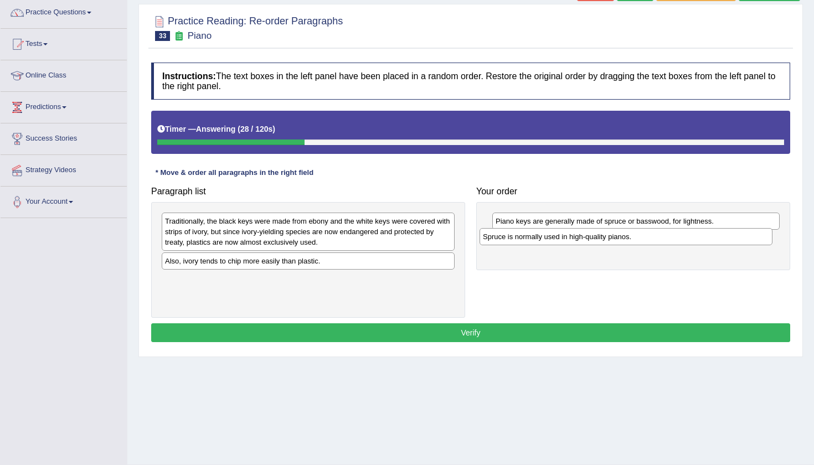
drag, startPoint x: 348, startPoint y: 276, endPoint x: 666, endPoint y: 233, distance: 320.7
click at [666, 233] on div "Spruce is normally used in high-quality pianos." at bounding box center [626, 236] width 293 height 17
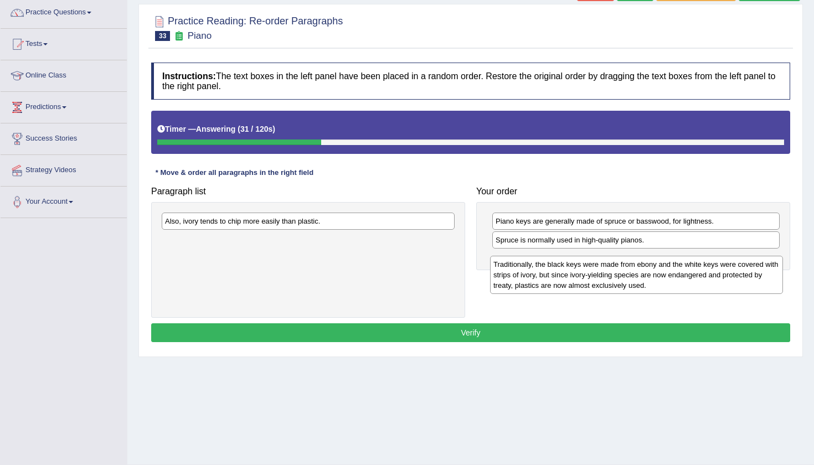
drag, startPoint x: 315, startPoint y: 224, endPoint x: 644, endPoint y: 267, distance: 331.8
click at [644, 267] on div "Traditionally, the black keys were made from ebony and the white keys were cove…" at bounding box center [636, 275] width 293 height 38
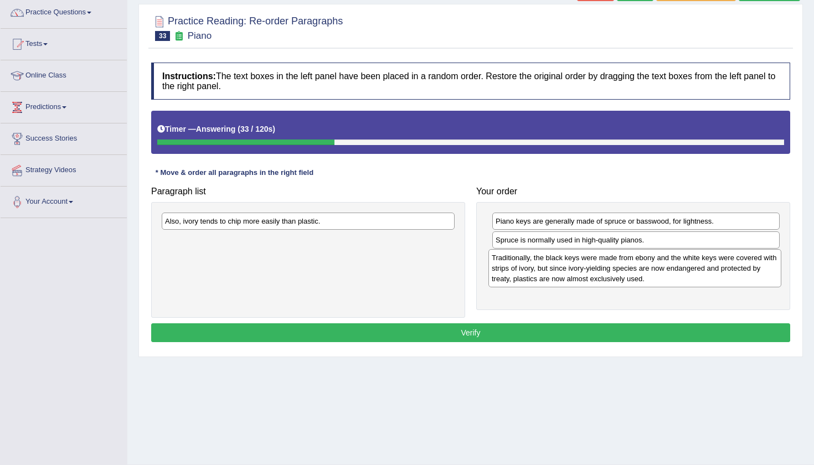
drag, startPoint x: 283, startPoint y: 249, endPoint x: 610, endPoint y: 267, distance: 327.2
click at [610, 267] on div "Traditionally, the black keys were made from ebony and the white keys were cove…" at bounding box center [634, 268] width 293 height 38
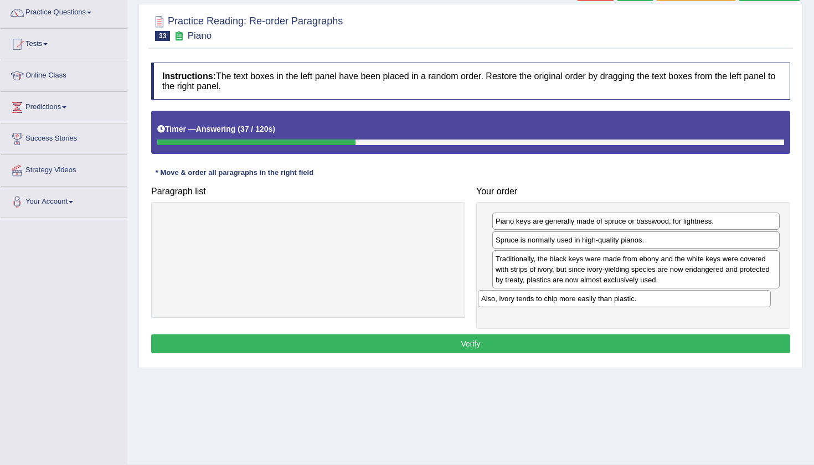
drag, startPoint x: 231, startPoint y: 221, endPoint x: 550, endPoint y: 299, distance: 327.9
click at [550, 299] on div "Also, ivory tends to chip more easily than plastic." at bounding box center [624, 298] width 293 height 17
click at [545, 339] on button "Verify" at bounding box center [470, 343] width 639 height 19
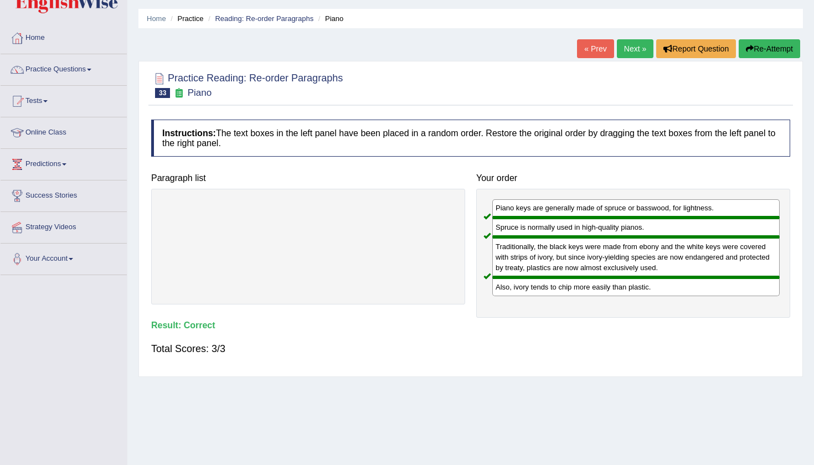
scroll to position [31, 0]
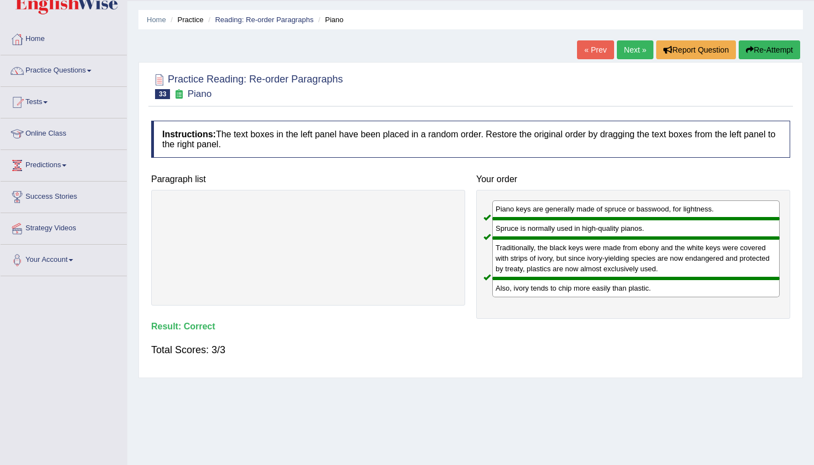
click at [628, 38] on div "Home Practice Reading: Re-order Paragraphs Piano « Prev Next » Report Question …" at bounding box center [470, 246] width 687 height 554
click at [628, 50] on link "Next »" at bounding box center [635, 49] width 37 height 19
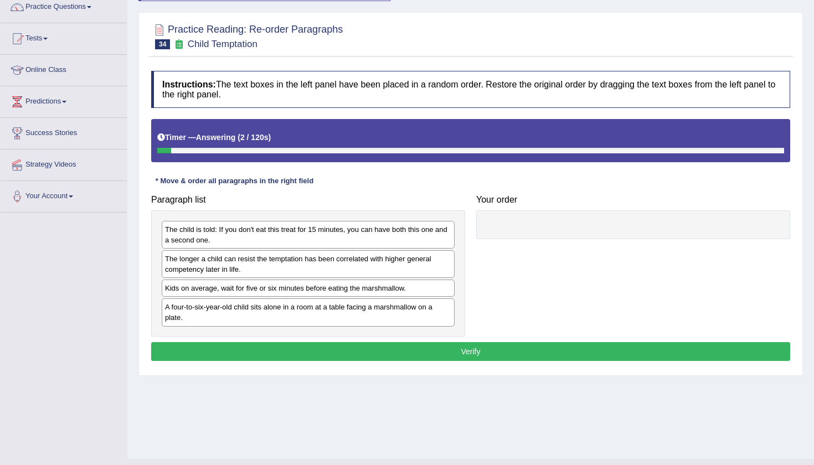
scroll to position [118, 0]
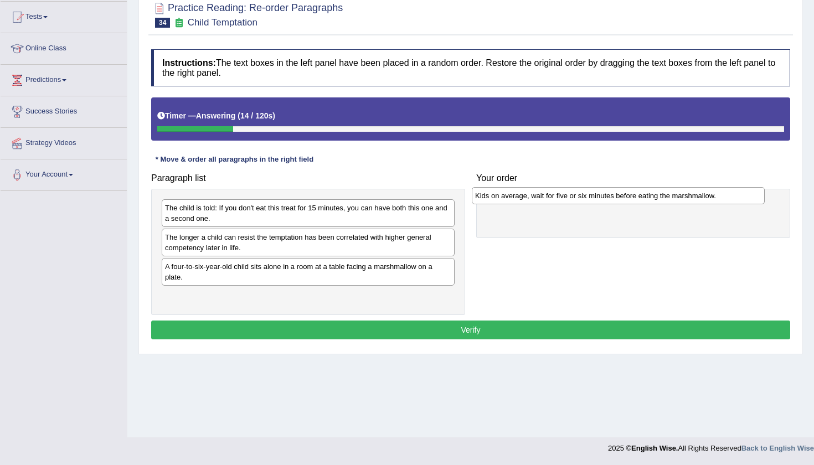
drag, startPoint x: 385, startPoint y: 264, endPoint x: 696, endPoint y: 193, distance: 318.0
click at [696, 193] on div "Kids on average, wait for five or six minutes before eating the marshmallow." at bounding box center [618, 195] width 293 height 17
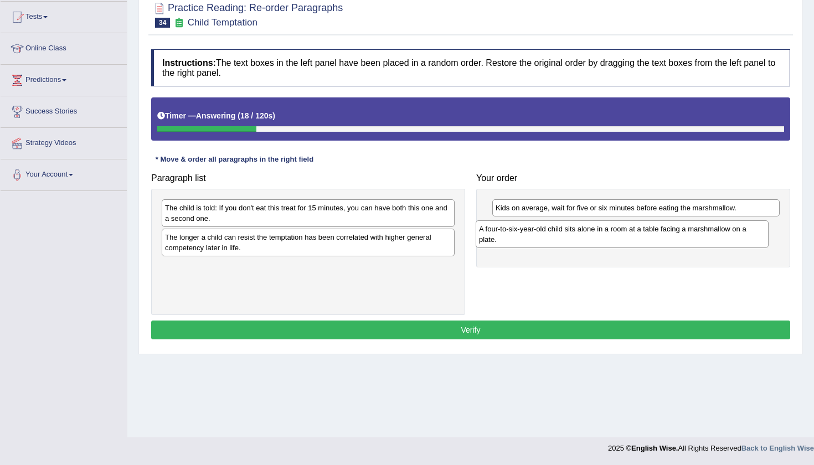
drag, startPoint x: 402, startPoint y: 268, endPoint x: 716, endPoint y: 228, distance: 316.5
click at [716, 230] on div "A four-to-six-year-old child sits alone in a room at a table facing a marshmall…" at bounding box center [622, 234] width 293 height 28
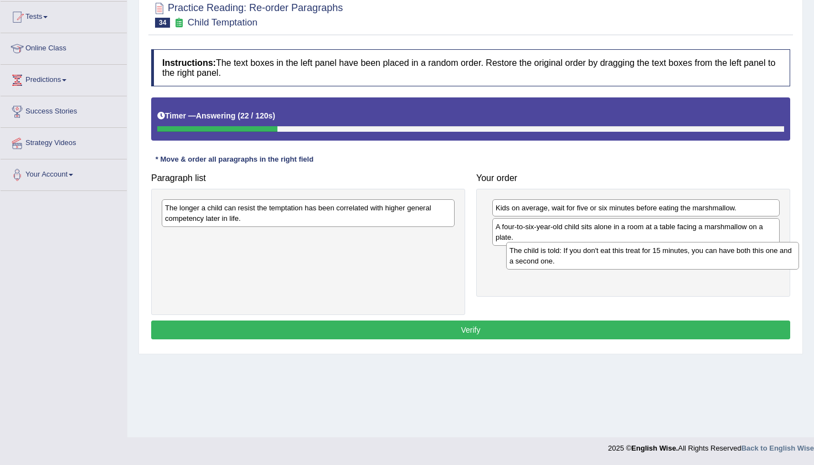
drag, startPoint x: 367, startPoint y: 202, endPoint x: 712, endPoint y: 244, distance: 347.0
click at [712, 245] on div "The child is told: If you don't eat this treat for 15 minutes, you can have bot…" at bounding box center [652, 256] width 293 height 28
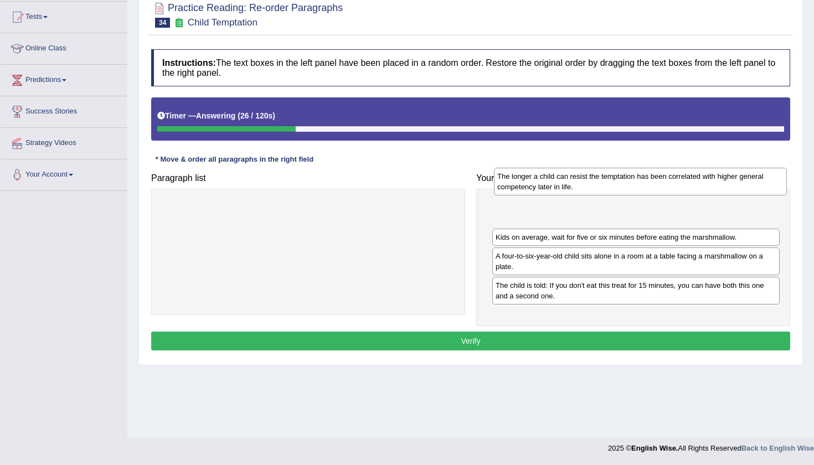
drag, startPoint x: 390, startPoint y: 210, endPoint x: 722, endPoint y: 179, distance: 333.7
click at [722, 179] on div "The longer a child can resist the temptation has been correlated with higher ge…" at bounding box center [640, 182] width 293 height 28
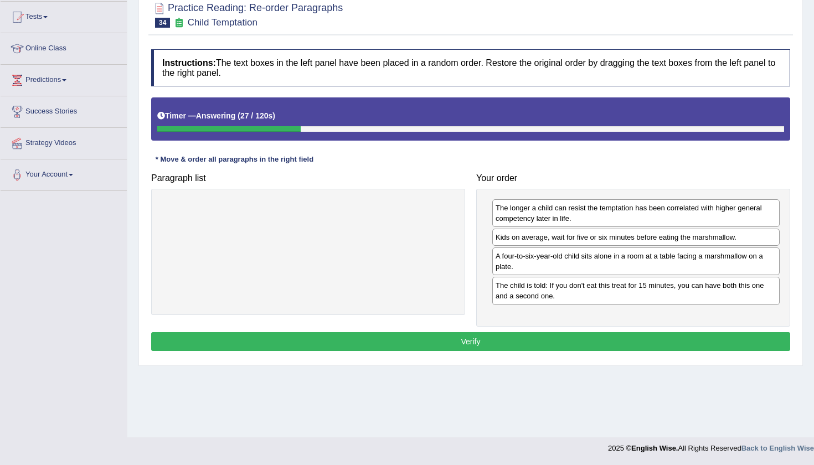
click at [632, 335] on button "Verify" at bounding box center [470, 341] width 639 height 19
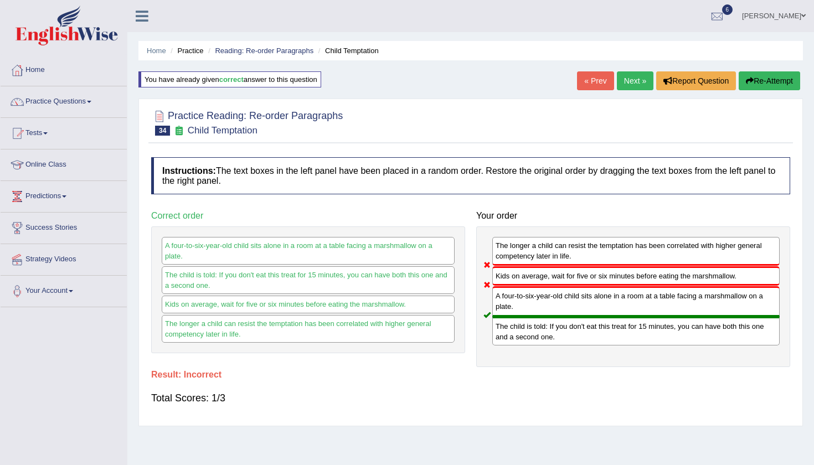
scroll to position [0, 0]
click at [757, 76] on button "Re-Attempt" at bounding box center [769, 80] width 61 height 19
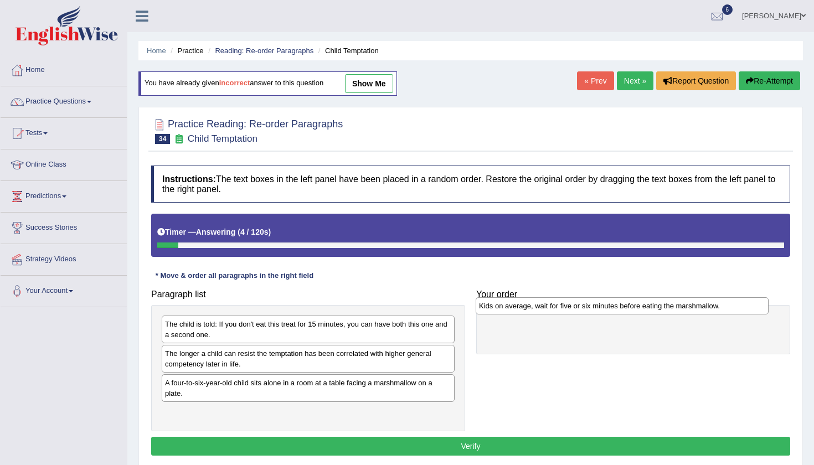
drag, startPoint x: 378, startPoint y: 382, endPoint x: 692, endPoint y: 305, distance: 323.2
click at [692, 305] on div "Kids on average, wait for five or six minutes before eating the marshmallow." at bounding box center [622, 305] width 293 height 17
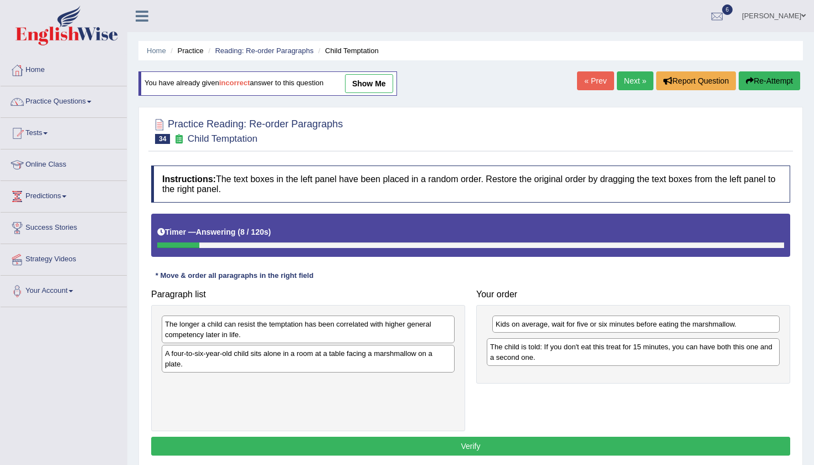
drag, startPoint x: 327, startPoint y: 331, endPoint x: 652, endPoint y: 354, distance: 325.9
click at [652, 354] on div "The child is told: If you don't eat this treat for 15 minutes, you can have bot…" at bounding box center [633, 352] width 293 height 28
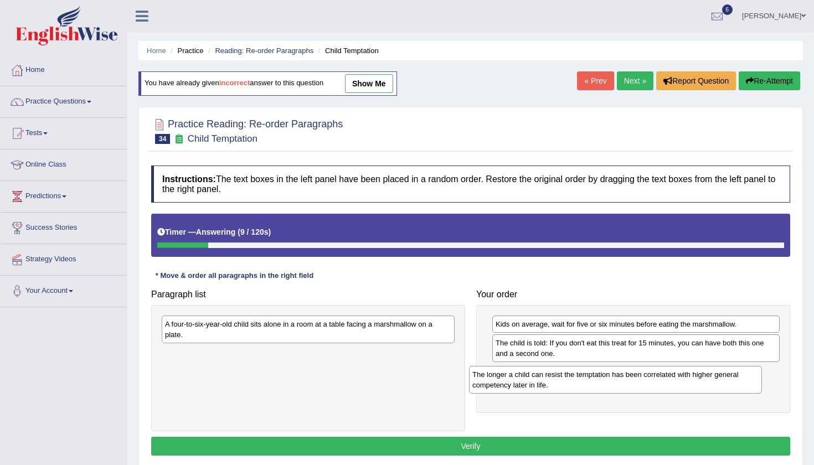
drag, startPoint x: 382, startPoint y: 326, endPoint x: 697, endPoint y: 368, distance: 317.4
click at [697, 369] on div "The longer a child can resist the temptation has been correlated with higher ge…" at bounding box center [615, 380] width 293 height 28
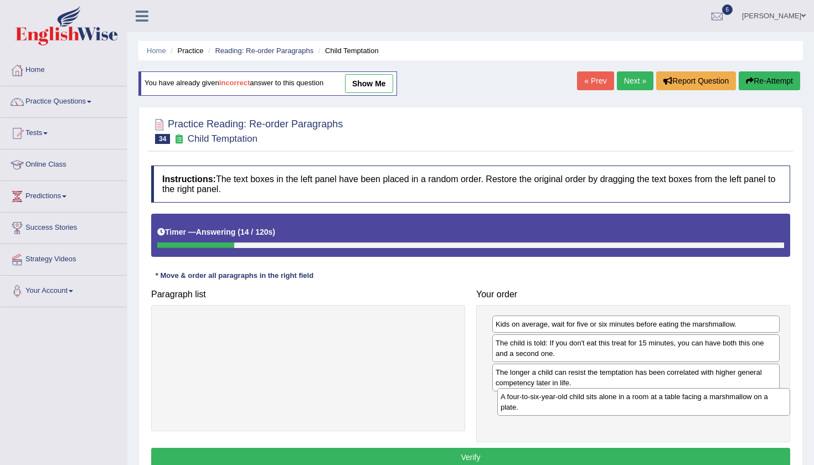
drag, startPoint x: 266, startPoint y: 326, endPoint x: 602, endPoint y: 399, distance: 343.5
click at [602, 399] on div "A four-to-six-year-old child sits alone in a room at a table facing a marshmall…" at bounding box center [643, 402] width 293 height 28
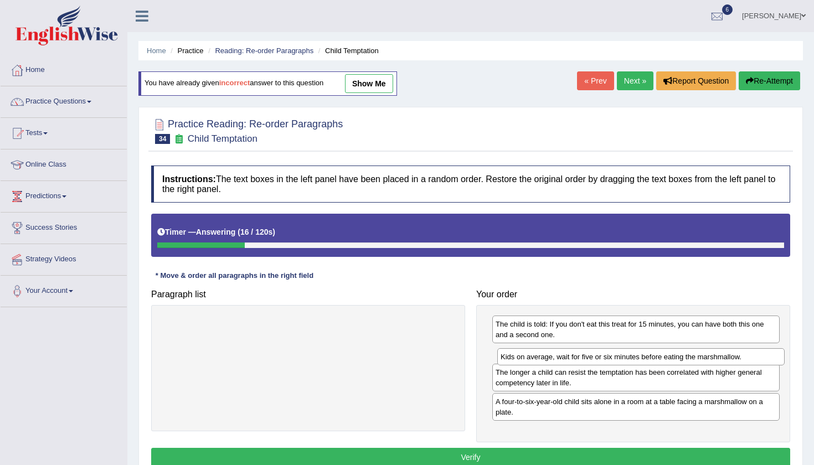
drag, startPoint x: 575, startPoint y: 321, endPoint x: 580, endPoint y: 355, distance: 34.2
click at [580, 355] on div "Kids on average, wait for five or six minutes before eating the marshmallow." at bounding box center [640, 356] width 287 height 17
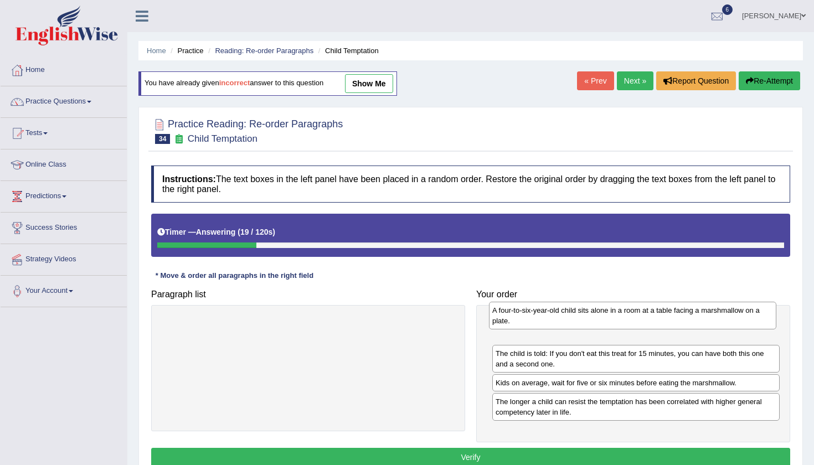
drag, startPoint x: 590, startPoint y: 413, endPoint x: 588, endPoint y: 329, distance: 83.7
click at [588, 329] on div "A four-to-six-year-old child sits alone in a room at a table facing a marshmall…" at bounding box center [632, 316] width 287 height 28
click at [525, 457] on button "Verify" at bounding box center [470, 458] width 639 height 19
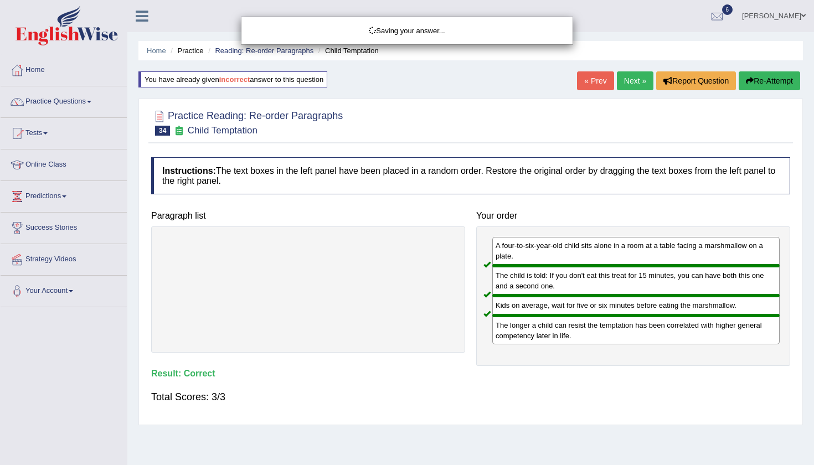
click at [635, 81] on div "Saving your answer..." at bounding box center [407, 232] width 814 height 465
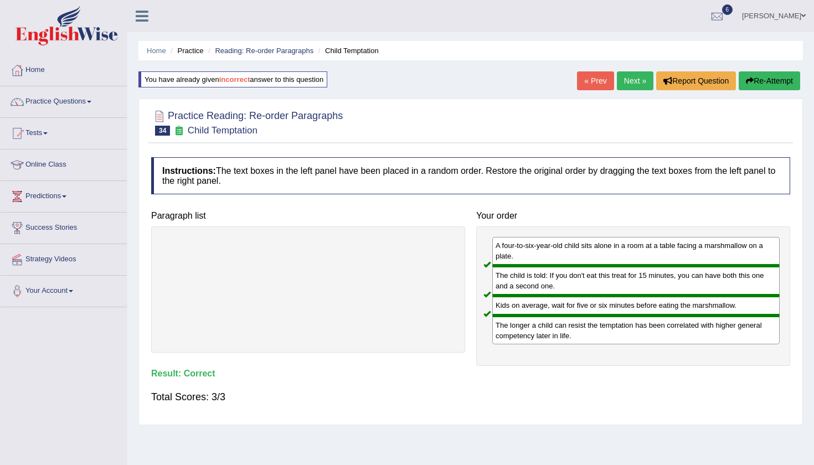
click at [635, 81] on link "Next »" at bounding box center [635, 80] width 37 height 19
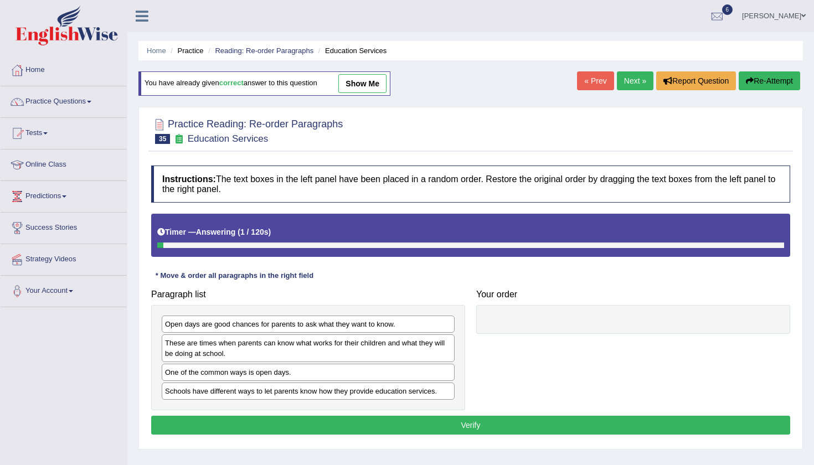
click at [480, 130] on div at bounding box center [470, 131] width 639 height 34
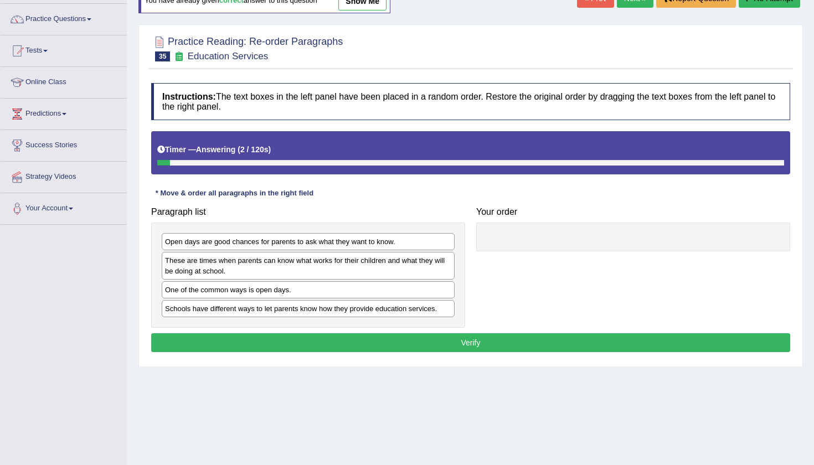
scroll to position [115, 0]
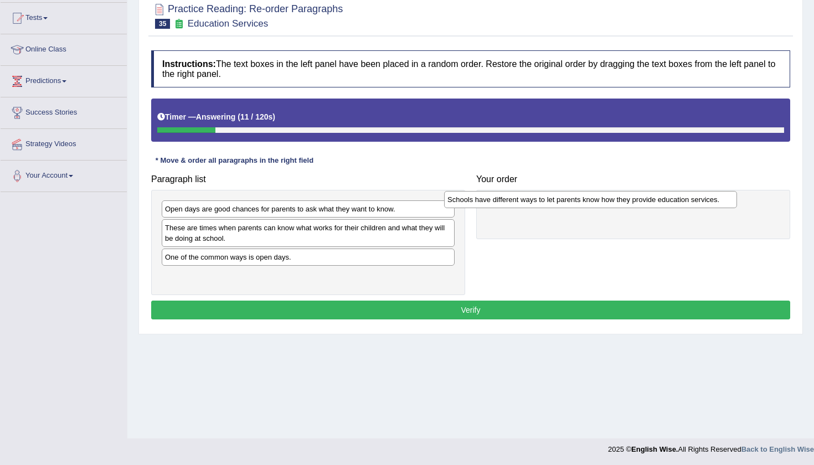
drag, startPoint x: 384, startPoint y: 279, endPoint x: 668, endPoint y: 203, distance: 294.6
click at [668, 203] on div "Schools have different ways to let parents know how they provide education serv…" at bounding box center [590, 199] width 293 height 17
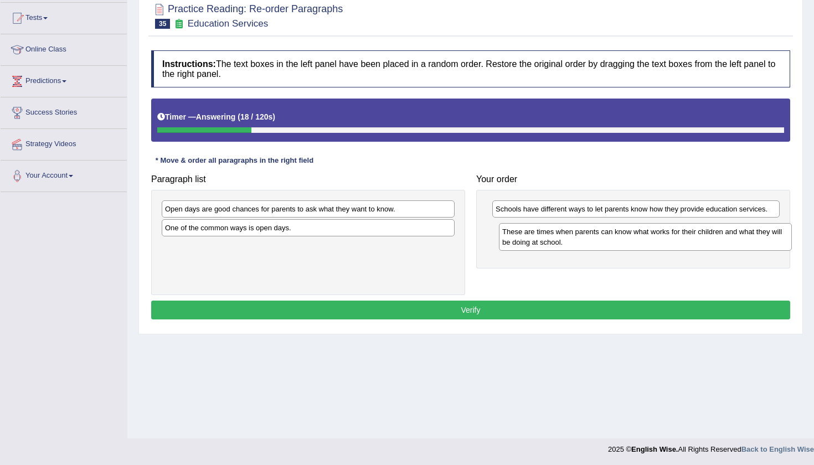
drag, startPoint x: 335, startPoint y: 230, endPoint x: 672, endPoint y: 233, distance: 337.3
click at [672, 234] on div "These are times when parents can know what works for their children and what th…" at bounding box center [645, 237] width 293 height 28
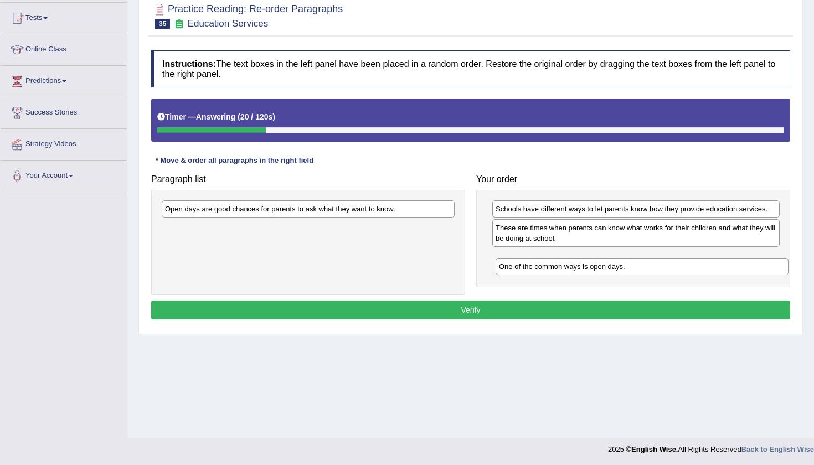
drag, startPoint x: 361, startPoint y: 229, endPoint x: 691, endPoint y: 254, distance: 331.0
click at [691, 258] on div "One of the common ways is open days." at bounding box center [642, 266] width 293 height 17
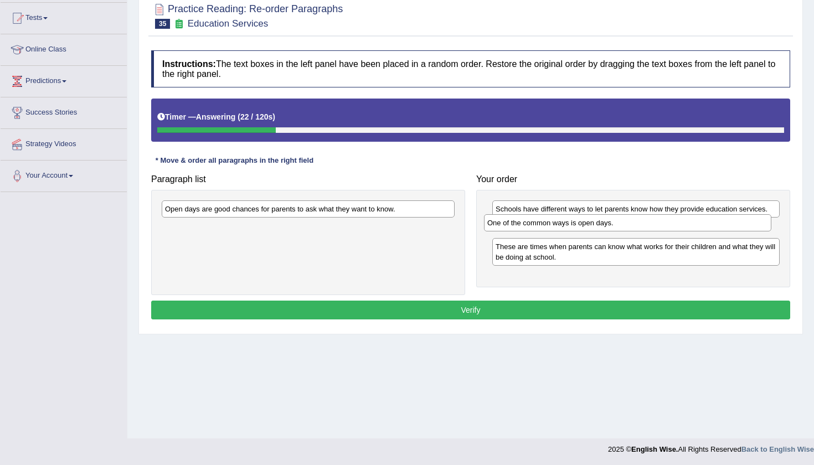
drag, startPoint x: 605, startPoint y: 262, endPoint x: 596, endPoint y: 229, distance: 34.2
click at [596, 229] on div "One of the common ways is open days." at bounding box center [627, 222] width 287 height 17
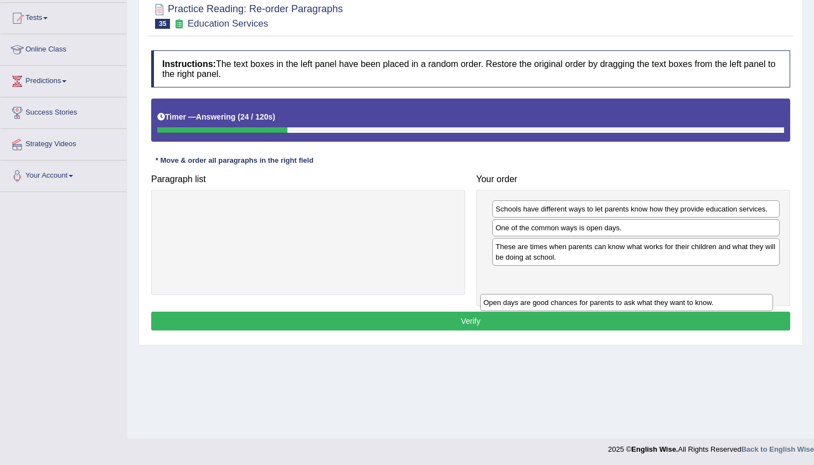
drag, startPoint x: 265, startPoint y: 205, endPoint x: 586, endPoint y: 276, distance: 329.6
click at [586, 294] on div "Open days are good chances for parents to ask what they want to know." at bounding box center [626, 302] width 293 height 17
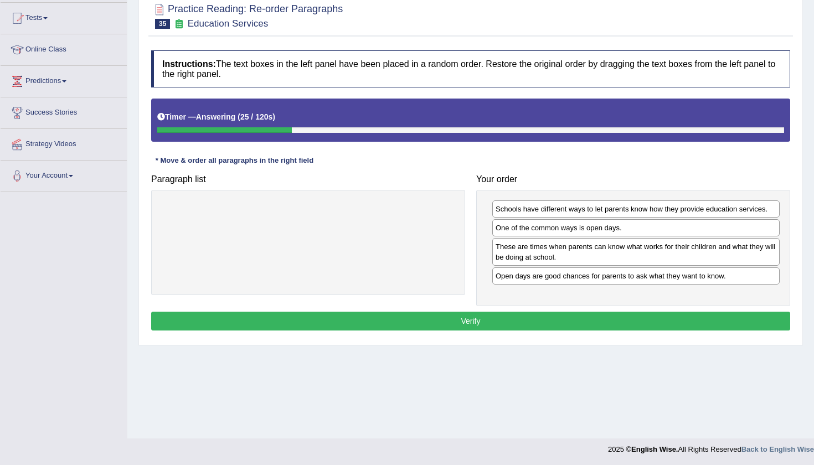
click at [537, 330] on div "Instructions: The text boxes in the left panel have been placed in a random ord…" at bounding box center [470, 192] width 645 height 295
click at [536, 325] on button "Verify" at bounding box center [470, 321] width 639 height 19
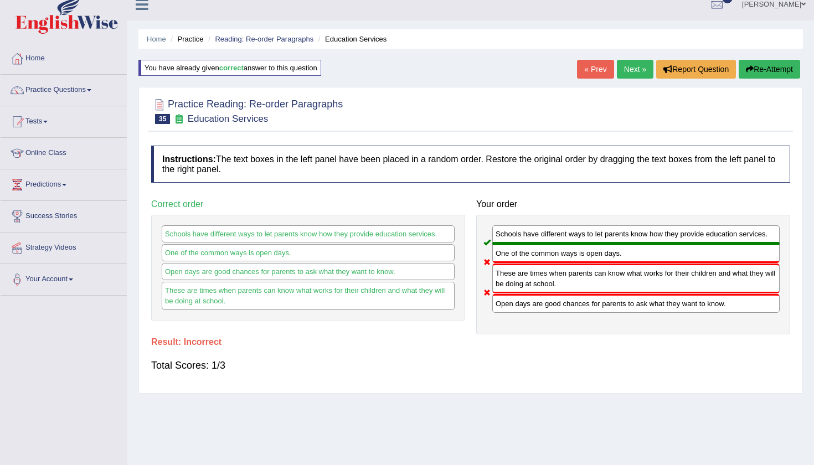
scroll to position [7, 0]
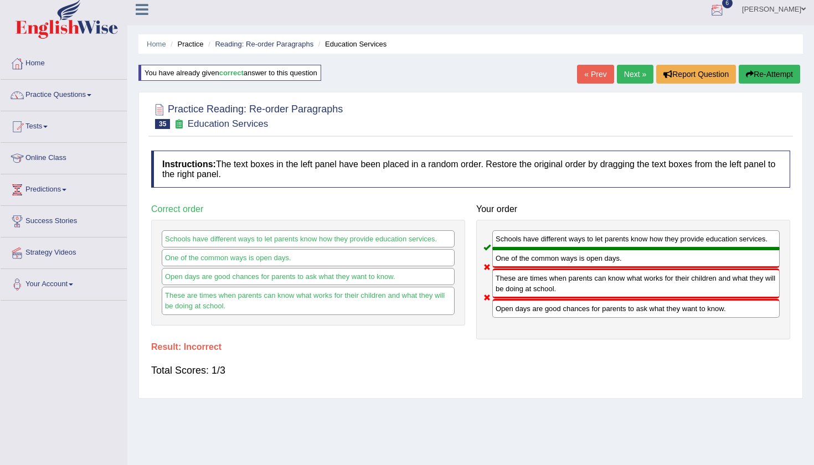
click at [774, 78] on button "Re-Attempt" at bounding box center [769, 74] width 61 height 19
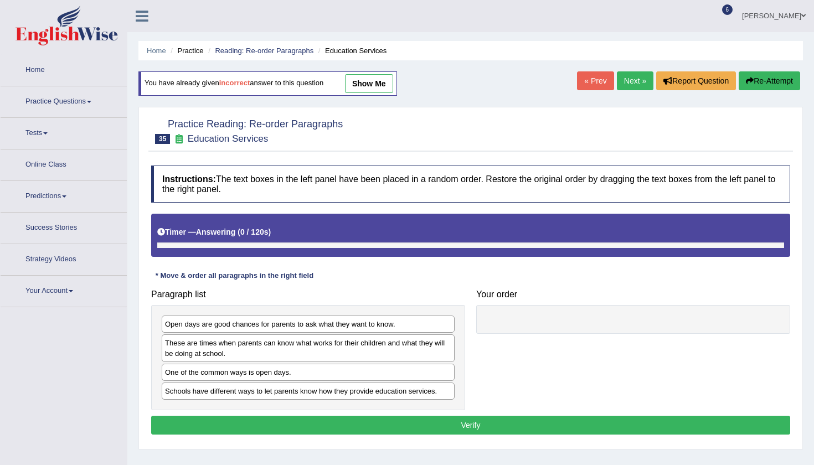
click at [349, 383] on div "Schools have different ways to let parents know how they provide education serv…" at bounding box center [308, 391] width 293 height 17
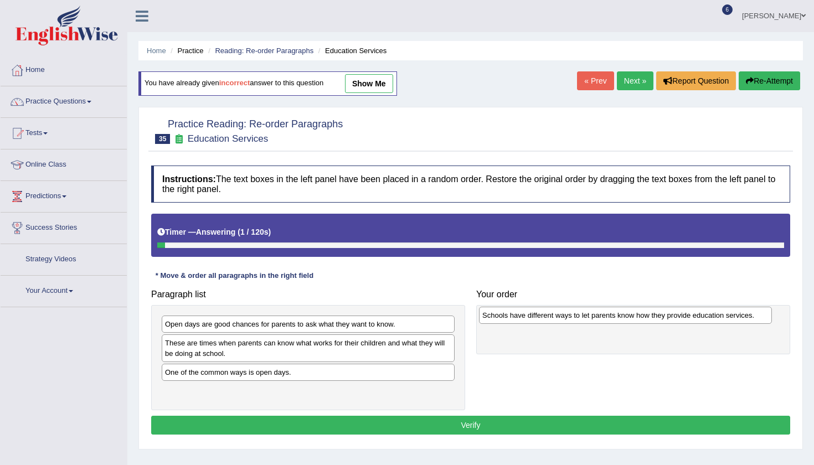
drag, startPoint x: 345, startPoint y: 392, endPoint x: 661, endPoint y: 316, distance: 325.1
click at [662, 316] on div "Schools have different ways to let parents know how they provide education serv…" at bounding box center [625, 315] width 293 height 17
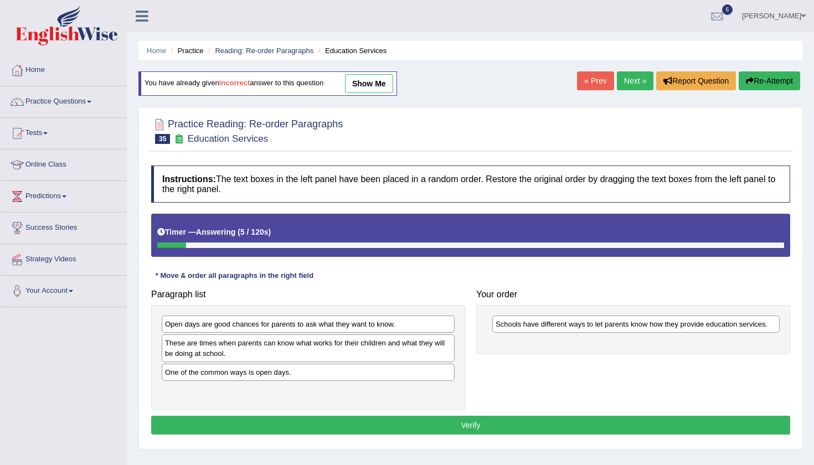
scroll to position [7, 0]
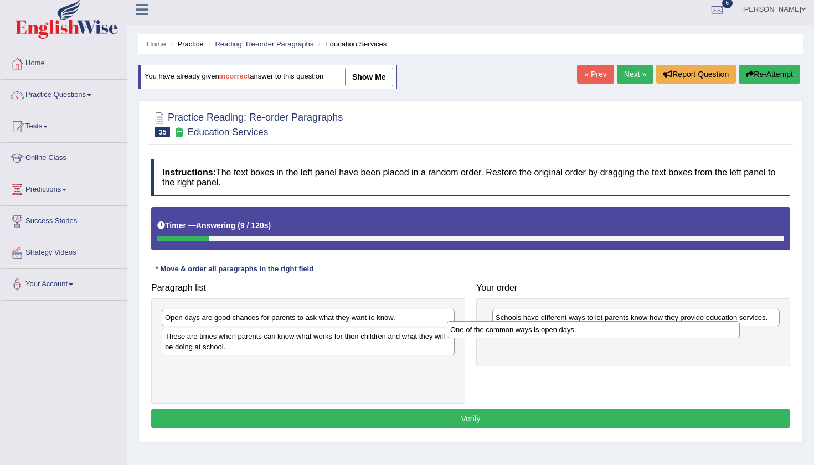
drag, startPoint x: 414, startPoint y: 363, endPoint x: 699, endPoint y: 328, distance: 287.9
click at [699, 328] on div "One of the common ways is open days." at bounding box center [593, 329] width 293 height 17
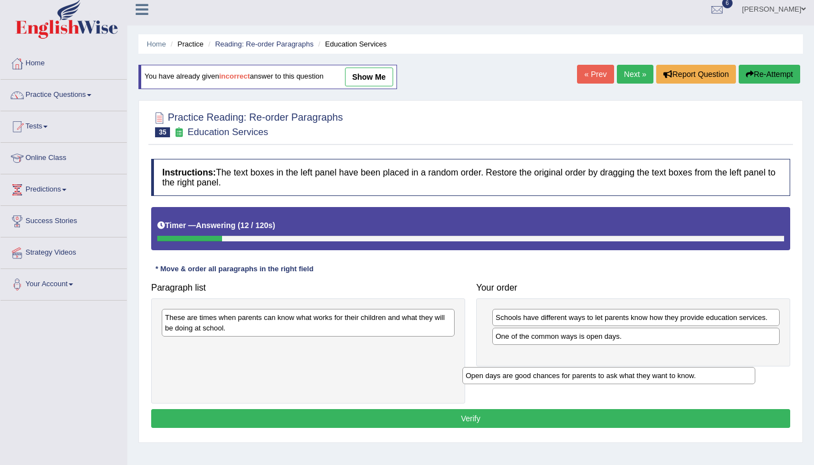
drag, startPoint x: 307, startPoint y: 319, endPoint x: 627, endPoint y: 355, distance: 322.1
click at [627, 367] on div "Open days are good chances for parents to ask what they want to know." at bounding box center [608, 375] width 293 height 17
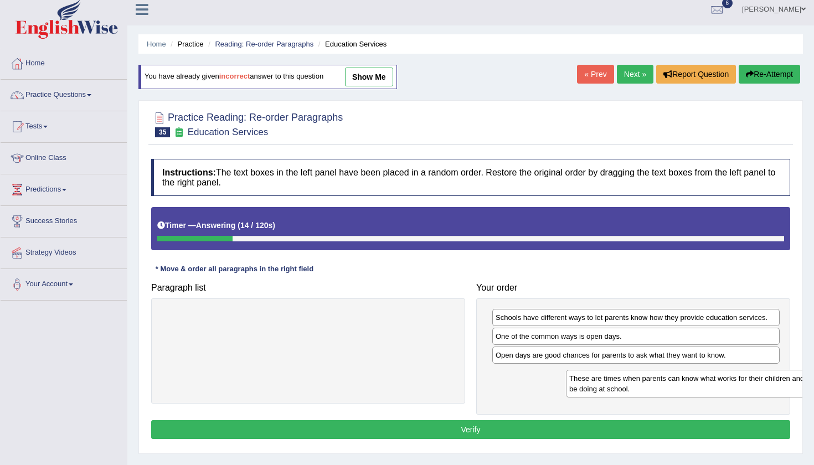
drag, startPoint x: 251, startPoint y: 324, endPoint x: 577, endPoint y: 383, distance: 331.4
click at [577, 383] on div "These are times when parents can know what works for their children and what th…" at bounding box center [712, 384] width 293 height 28
click at [548, 425] on button "Verify" at bounding box center [470, 429] width 639 height 19
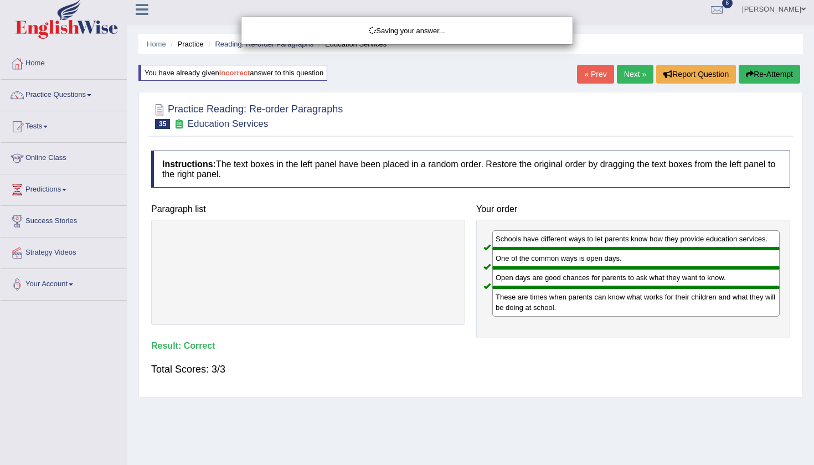
click at [632, 73] on div "Saving your answer..." at bounding box center [407, 232] width 814 height 465
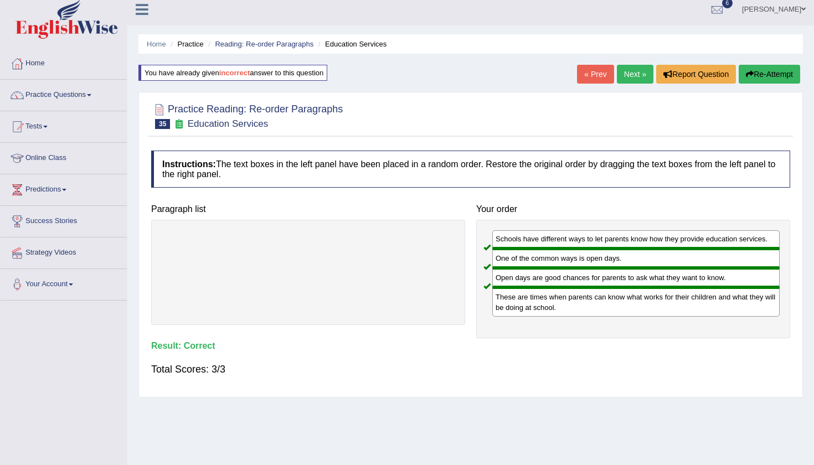
click at [632, 73] on link "Next »" at bounding box center [635, 74] width 37 height 19
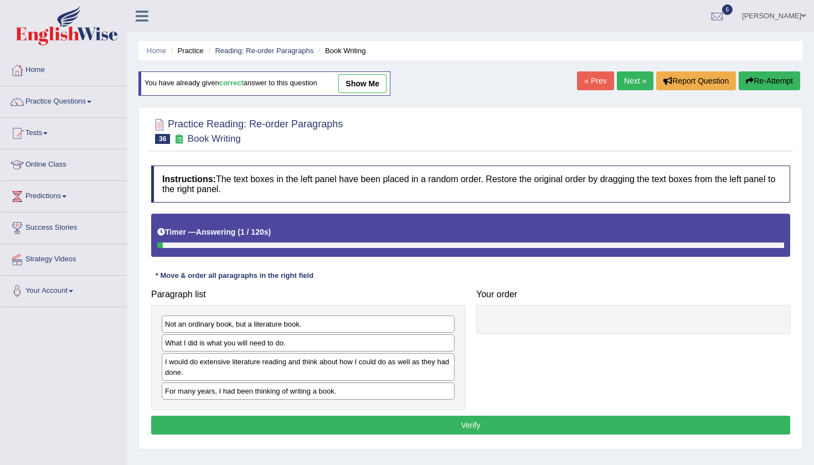
click at [509, 122] on div at bounding box center [470, 131] width 639 height 34
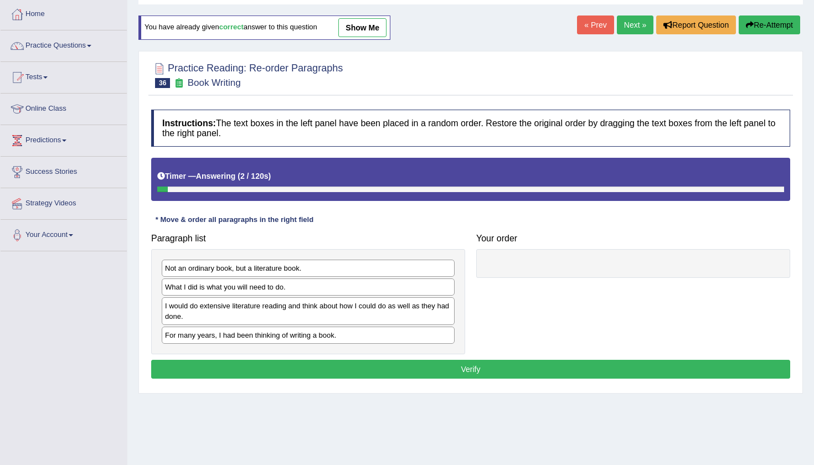
scroll to position [64, 0]
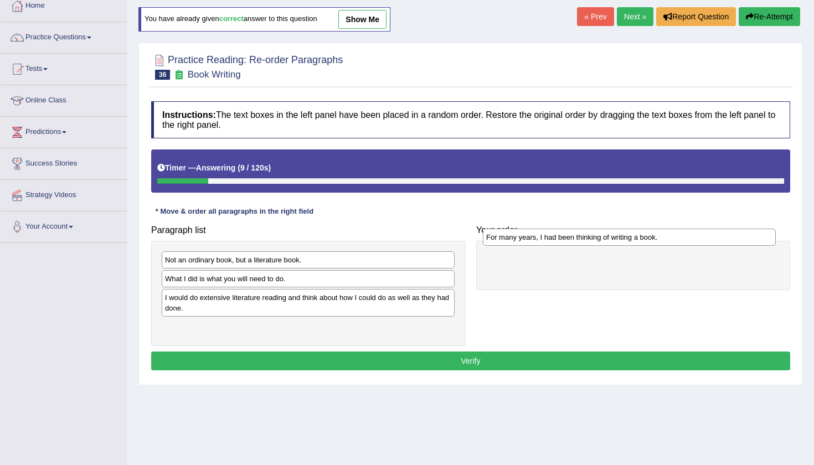
drag, startPoint x: 388, startPoint y: 326, endPoint x: 709, endPoint y: 238, distance: 333.2
click at [709, 238] on div "For many years, I had been thinking of writing a book." at bounding box center [629, 237] width 293 height 17
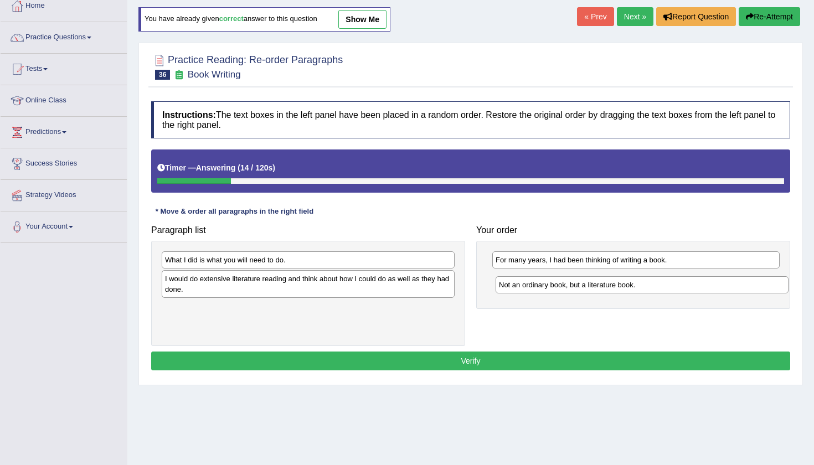
drag, startPoint x: 401, startPoint y: 257, endPoint x: 735, endPoint y: 282, distance: 334.9
click at [735, 282] on div "Not an ordinary book, but a literature book." at bounding box center [642, 284] width 293 height 17
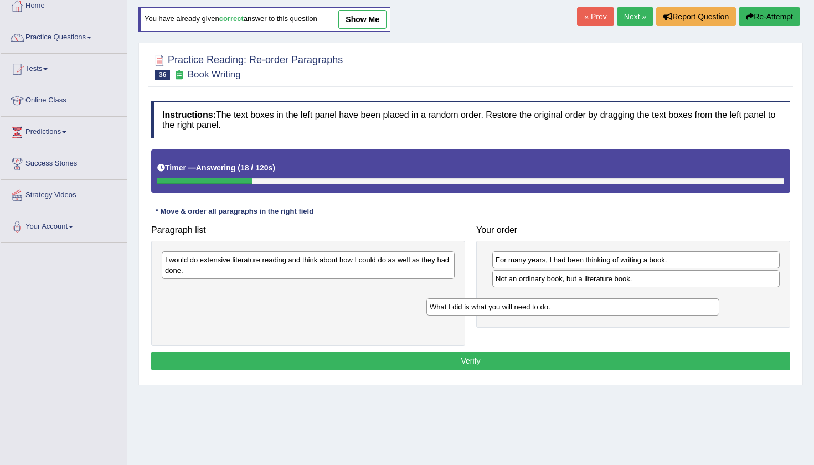
drag, startPoint x: 400, startPoint y: 262, endPoint x: 678, endPoint y: 303, distance: 281.1
click at [678, 303] on div "What I did is what you will need to do." at bounding box center [572, 306] width 293 height 17
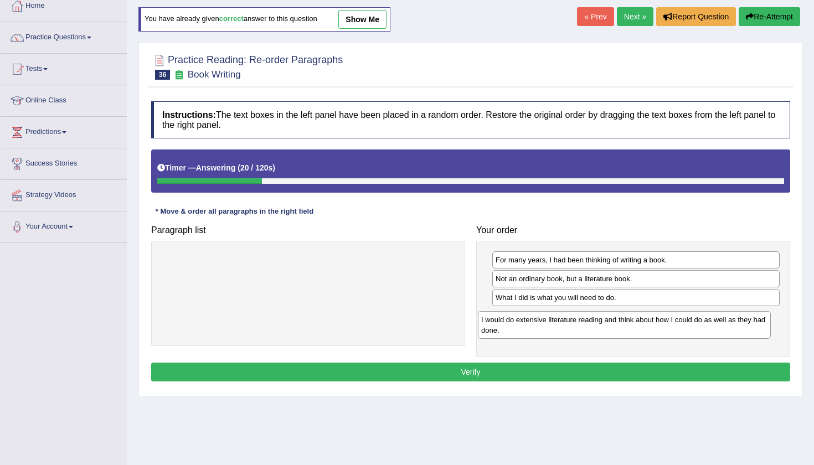
drag, startPoint x: 414, startPoint y: 255, endPoint x: 732, endPoint y: 315, distance: 323.3
click at [732, 315] on div "I would do extensive literature reading and think about how I could do as well …" at bounding box center [624, 325] width 293 height 28
click at [679, 374] on button "Verify" at bounding box center [470, 372] width 639 height 19
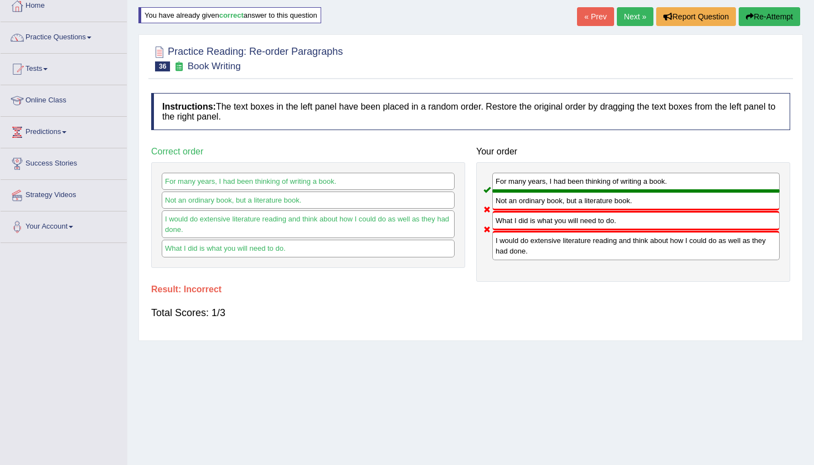
click at [630, 17] on link "Next »" at bounding box center [635, 16] width 37 height 19
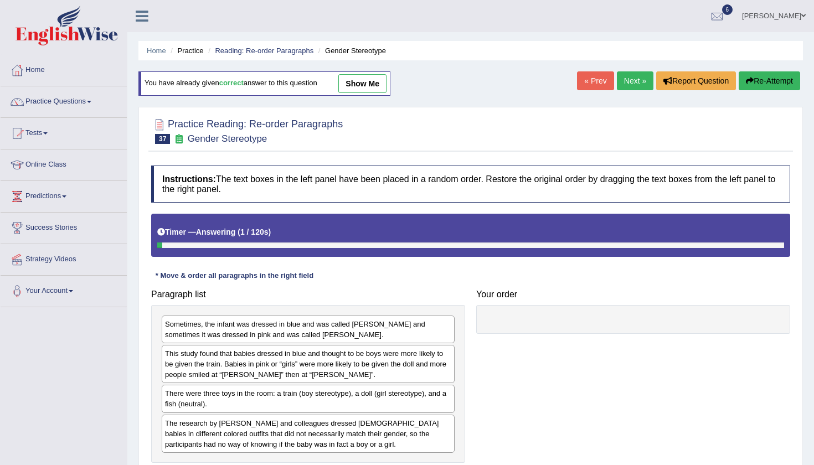
click at [568, 126] on div at bounding box center [470, 131] width 639 height 34
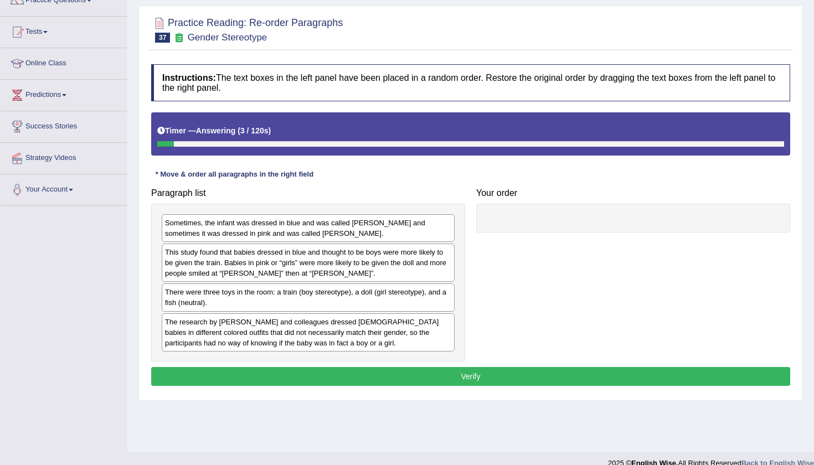
scroll to position [103, 0]
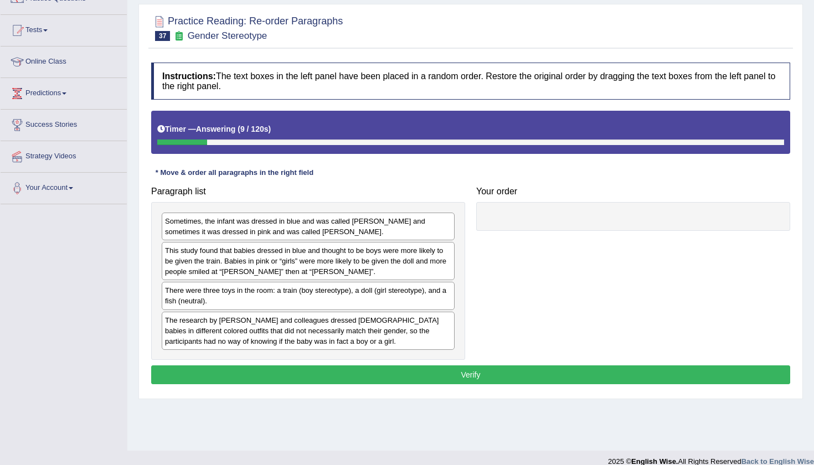
click at [567, 142] on div at bounding box center [470, 143] width 627 height 6
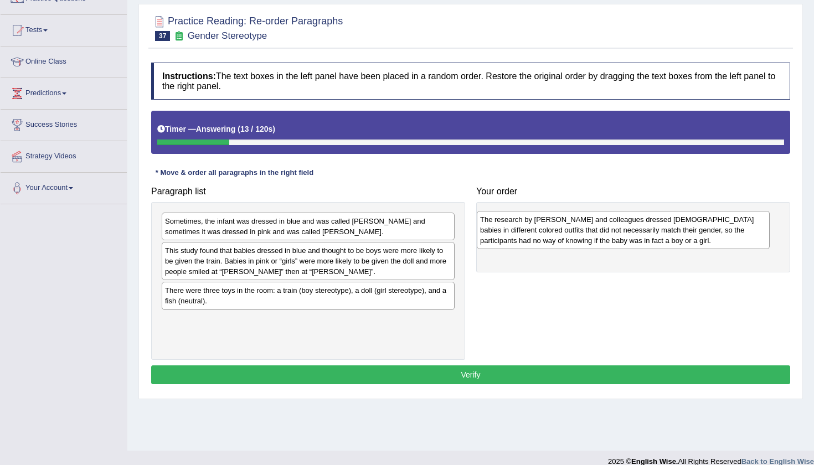
drag, startPoint x: 403, startPoint y: 327, endPoint x: 718, endPoint y: 226, distance: 330.7
click at [718, 226] on div "The research by [PERSON_NAME] and colleagues dressed [DEMOGRAPHIC_DATA] babies …" at bounding box center [623, 230] width 293 height 38
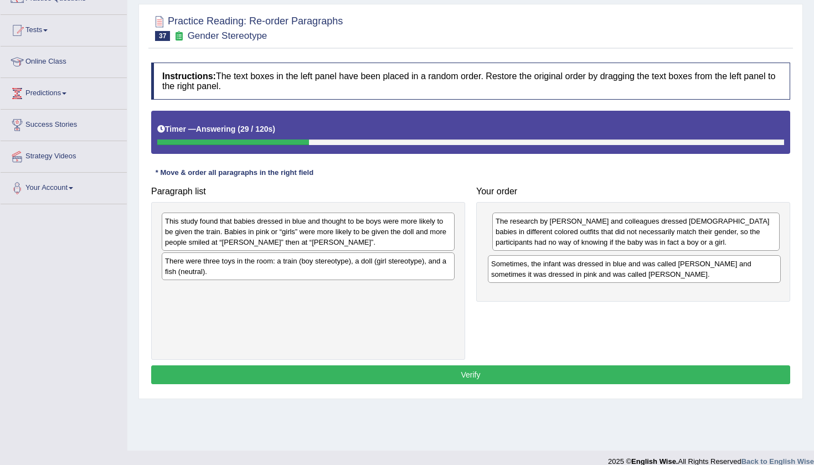
drag, startPoint x: 359, startPoint y: 226, endPoint x: 685, endPoint y: 269, distance: 329.0
click at [685, 269] on div "Sometimes, the infant was dressed in blue and was called [PERSON_NAME] and some…" at bounding box center [634, 269] width 293 height 28
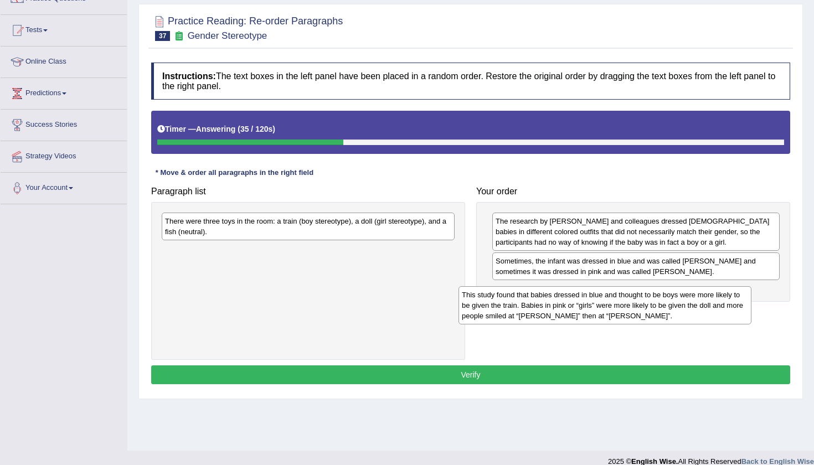
drag, startPoint x: 334, startPoint y: 230, endPoint x: 640, endPoint y: 304, distance: 315.1
click at [640, 304] on div "This study found that babies dressed in blue and thought to be boys were more l…" at bounding box center [605, 305] width 293 height 38
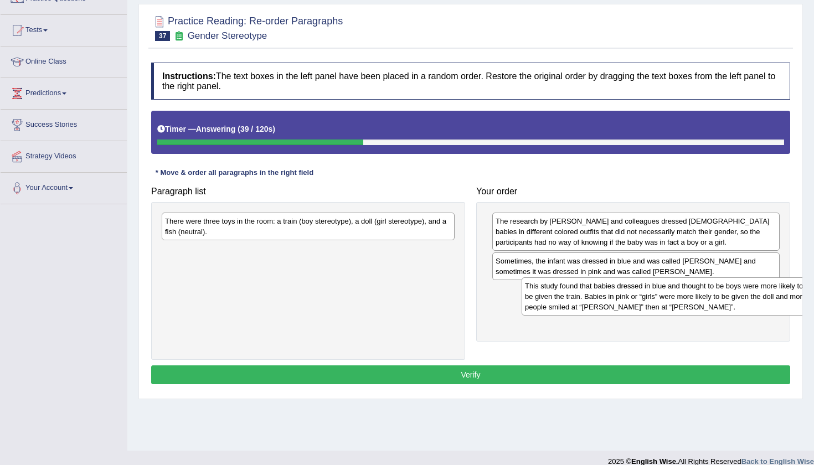
drag, startPoint x: 290, startPoint y: 254, endPoint x: 648, endPoint y: 292, distance: 360.4
click at [648, 292] on div "This study found that babies dressed in blue and thought to be boys were more l…" at bounding box center [668, 296] width 293 height 38
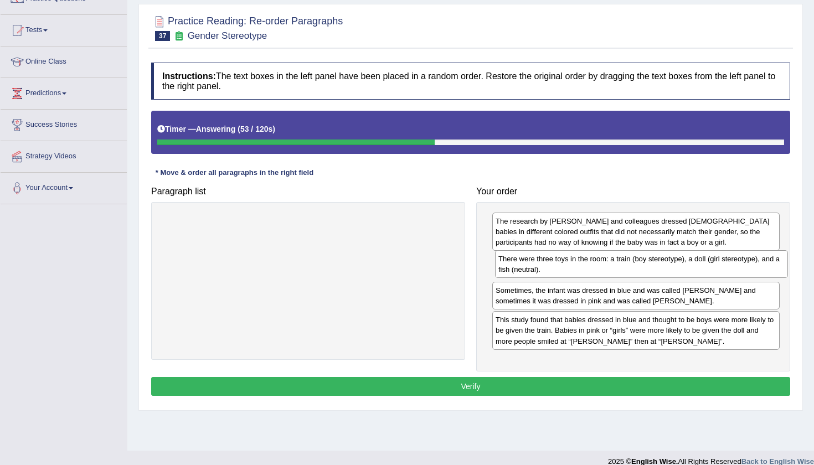
drag, startPoint x: 296, startPoint y: 220, endPoint x: 631, endPoint y: 258, distance: 337.1
click at [631, 258] on div "There were three toys in the room: a train (boy stereotype), a doll (girl stere…" at bounding box center [641, 264] width 293 height 28
click at [811, 349] on div "Home Practice Reading: Re-order Paragraphs Gender Stereotype You have already g…" at bounding box center [470, 174] width 687 height 554
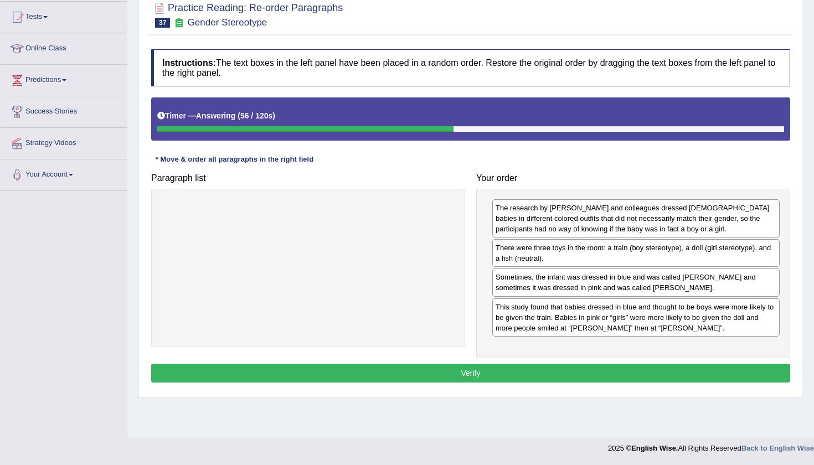
scroll to position [116, 0]
click at [625, 394] on div "Practice Reading: Re-order Paragraphs 37 Gender Stereotype Instructions: The te…" at bounding box center [470, 194] width 665 height 407
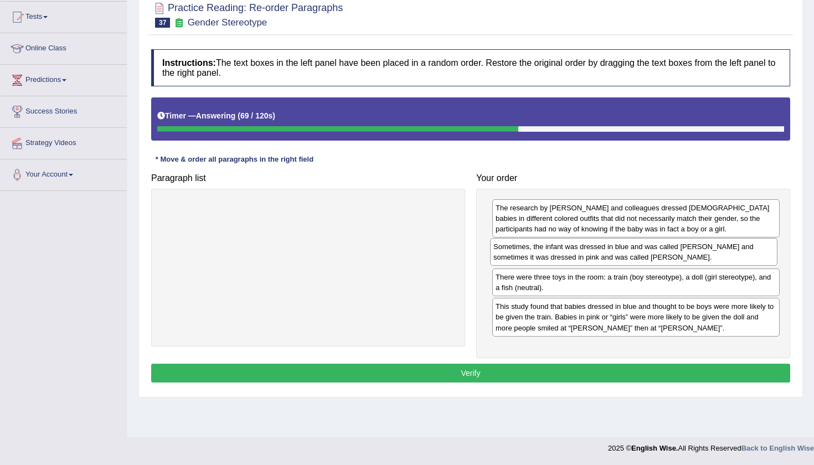
drag, startPoint x: 579, startPoint y: 282, endPoint x: 576, endPoint y: 253, distance: 29.4
click at [576, 252] on div "Sometimes, the infant was dressed in blue and was called [PERSON_NAME] and some…" at bounding box center [633, 252] width 287 height 28
click at [541, 368] on button "Verify" at bounding box center [470, 373] width 639 height 19
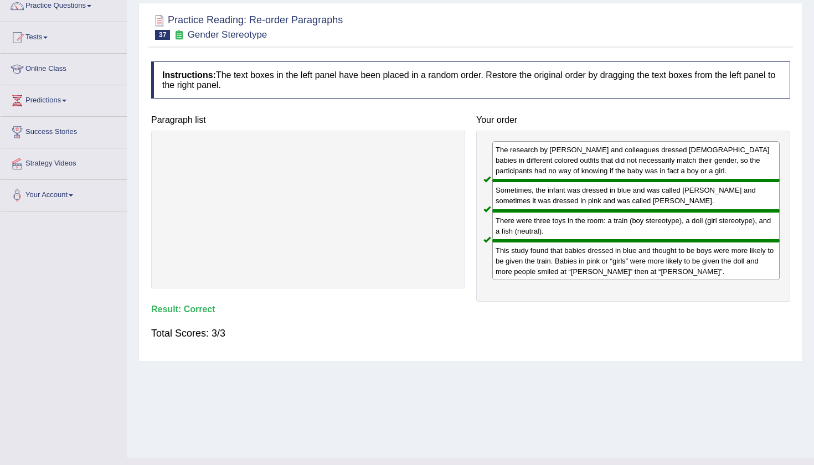
scroll to position [-3, 0]
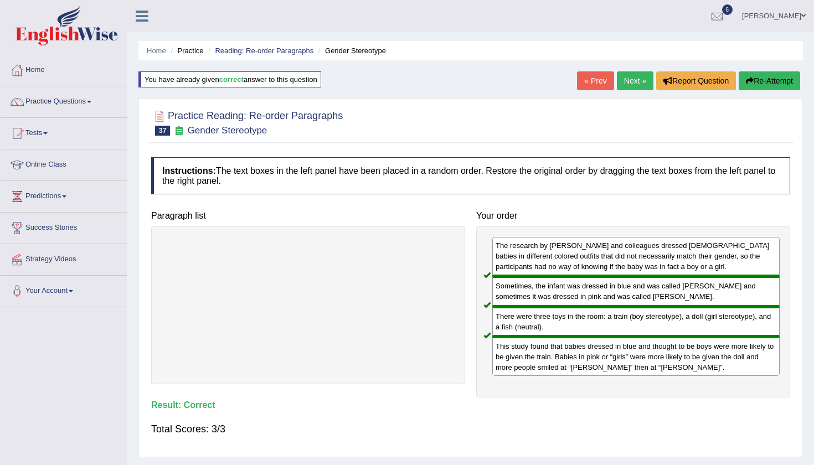
click at [624, 79] on link "Next »" at bounding box center [635, 80] width 37 height 19
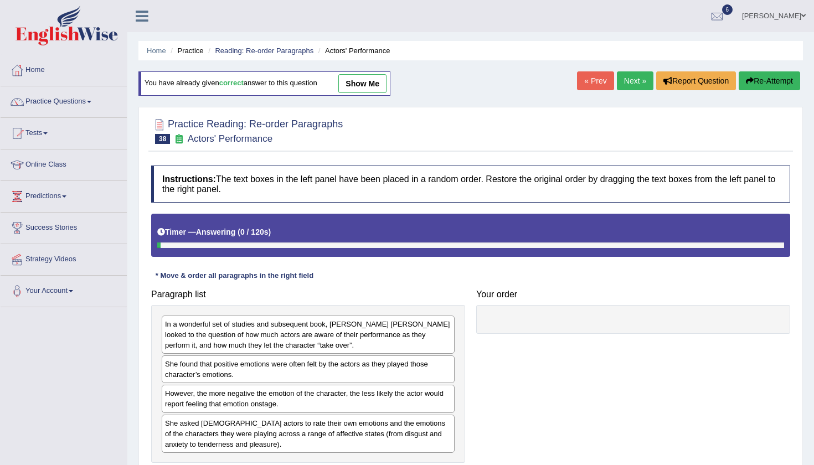
click at [459, 85] on div "Home Practice Reading: Re-order Paragraphs Actors' Performance You have already…" at bounding box center [470, 277] width 687 height 554
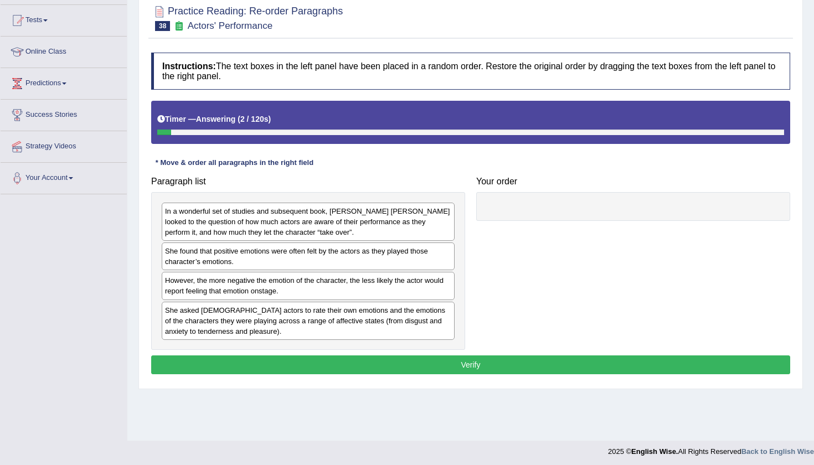
scroll to position [116, 0]
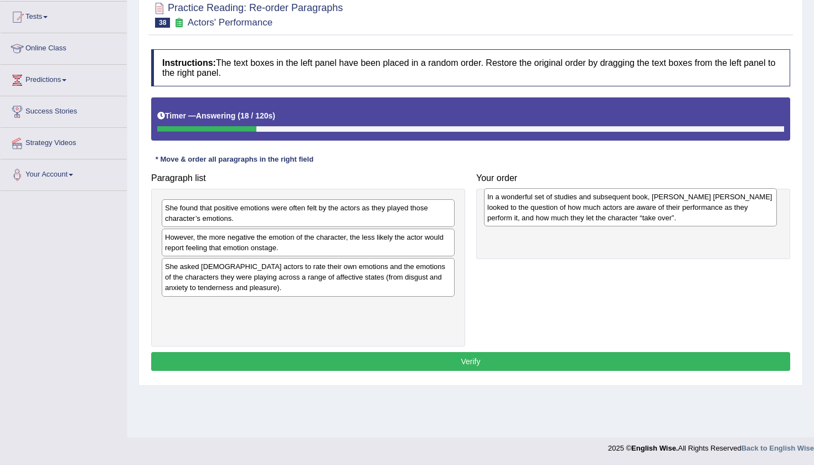
drag, startPoint x: 286, startPoint y: 209, endPoint x: 608, endPoint y: 199, distance: 322.5
click at [608, 199] on div "In a wonderful set of studies and subsequent book, [PERSON_NAME] [PERSON_NAME] …" at bounding box center [630, 207] width 293 height 38
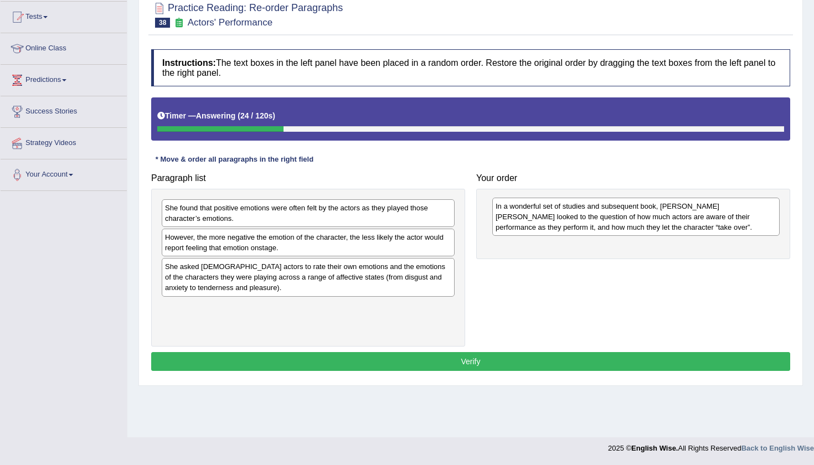
click at [608, 198] on div "In a wonderful set of studies and subsequent book, [PERSON_NAME] [PERSON_NAME] …" at bounding box center [635, 217] width 287 height 38
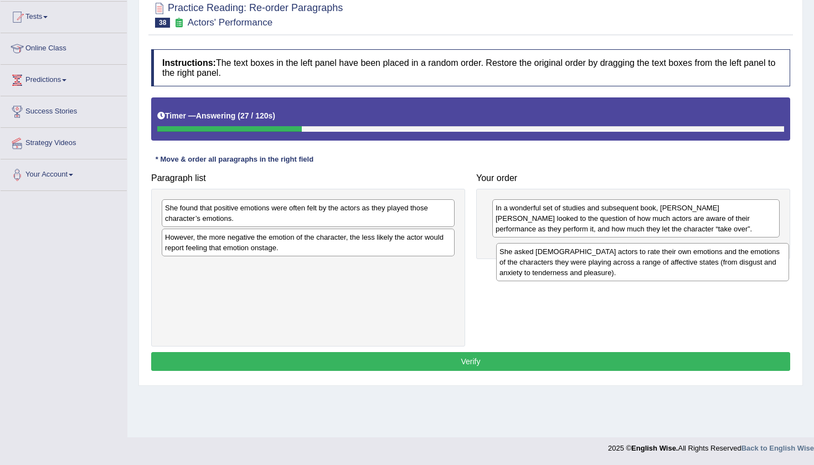
drag, startPoint x: 377, startPoint y: 274, endPoint x: 712, endPoint y: 259, distance: 334.8
click at [712, 259] on div "She asked [DEMOGRAPHIC_DATA] actors to rate their own emotions and the emotions…" at bounding box center [642, 262] width 293 height 38
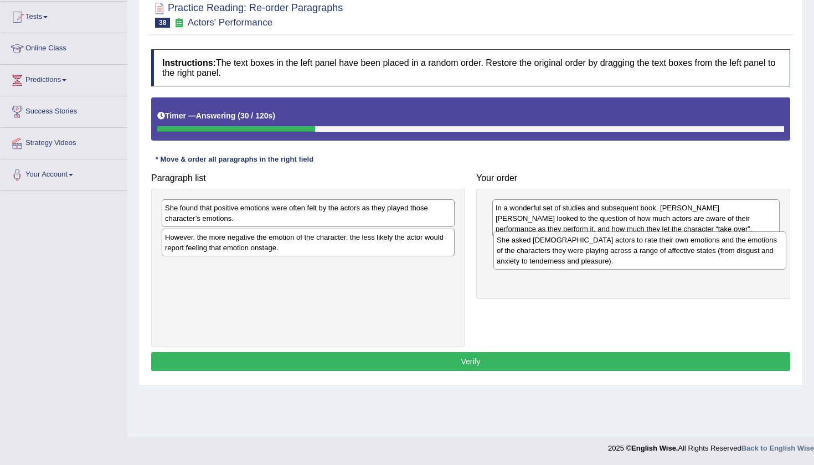
drag, startPoint x: 372, startPoint y: 281, endPoint x: 703, endPoint y: 255, distance: 332.7
click at [703, 255] on div "She asked [DEMOGRAPHIC_DATA] actors to rate their own emotions and the emotions…" at bounding box center [639, 250] width 293 height 38
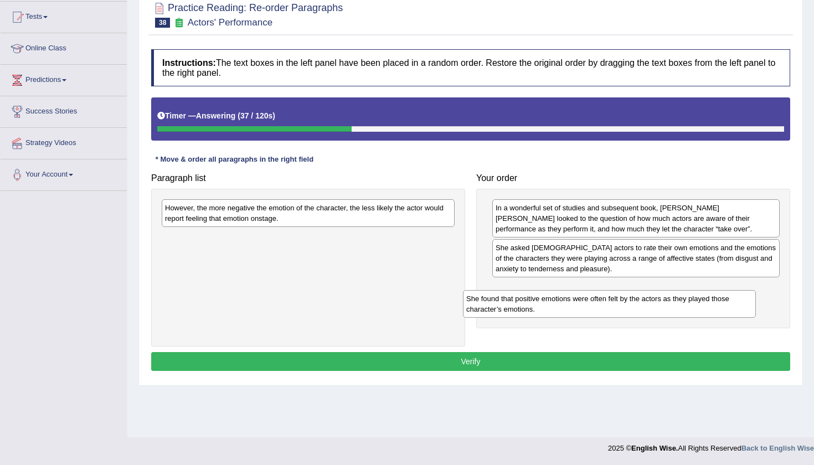
drag, startPoint x: 411, startPoint y: 216, endPoint x: 713, endPoint y: 307, distance: 315.3
click at [713, 307] on div "She found that positive emotions were often felt by the actors as they played t…" at bounding box center [609, 304] width 293 height 28
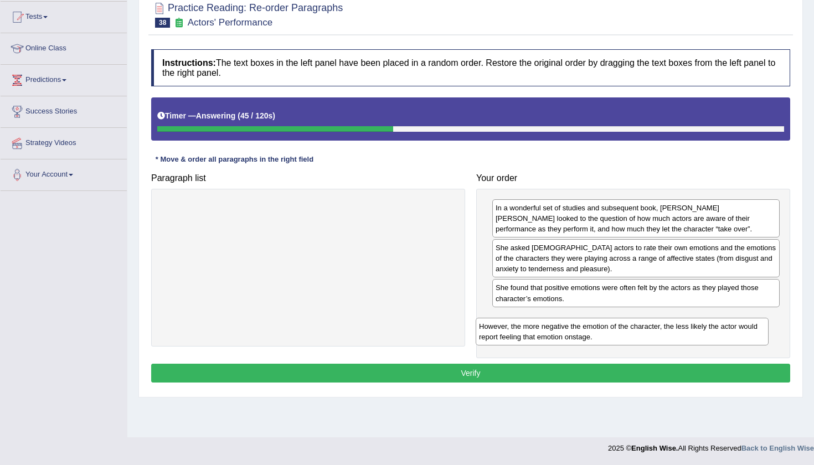
drag, startPoint x: 380, startPoint y: 212, endPoint x: 694, endPoint y: 329, distance: 335.2
click at [694, 330] on div "However, the more negative the emotion of the character, the less likely the ac…" at bounding box center [622, 332] width 293 height 28
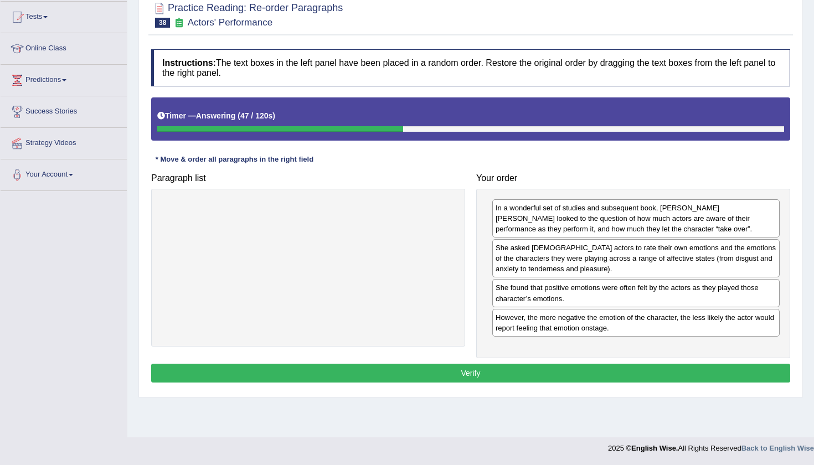
click at [544, 374] on button "Verify" at bounding box center [470, 373] width 639 height 19
